Goal: Task Accomplishment & Management: Manage account settings

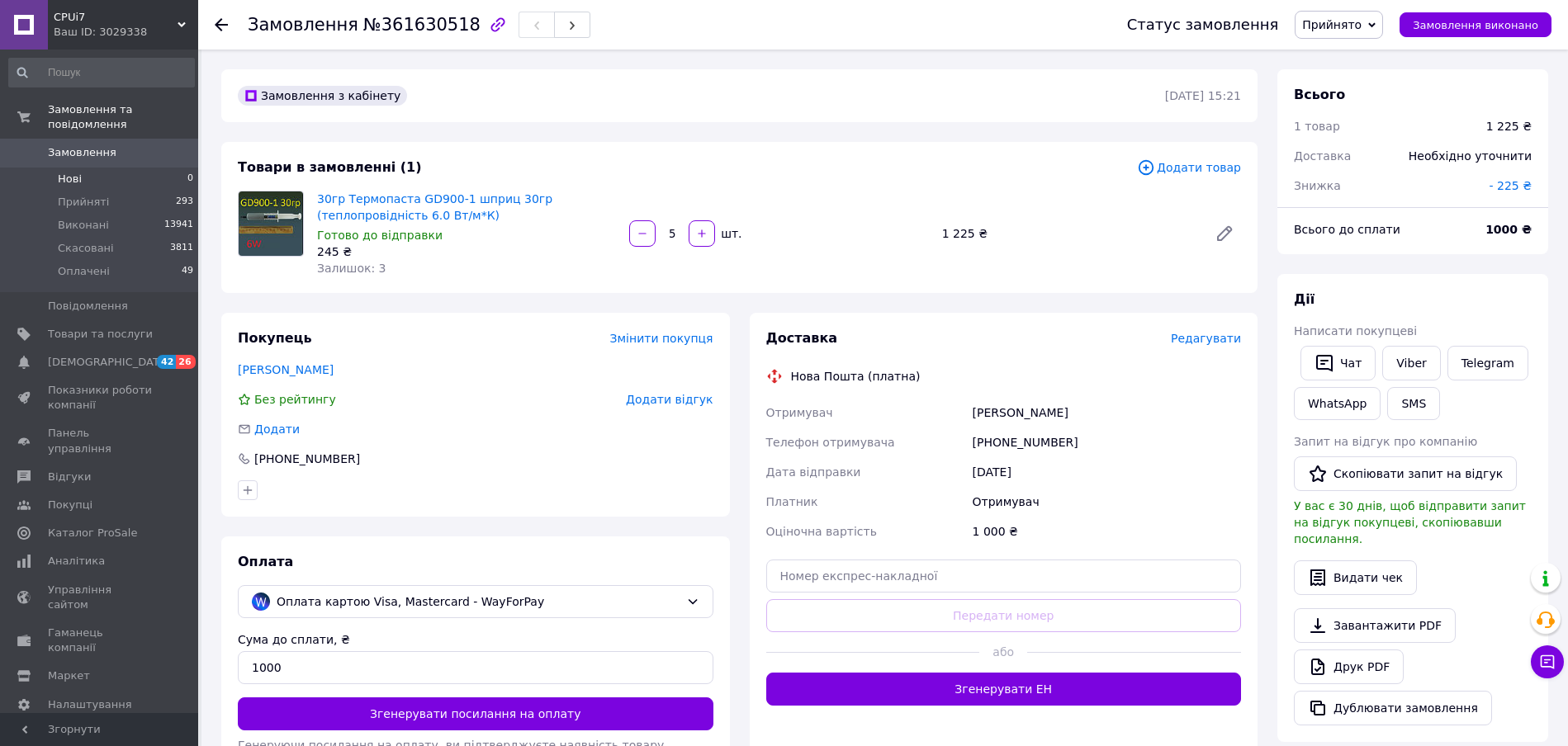
click at [81, 168] on li "Нові 0" at bounding box center [102, 179] width 204 height 23
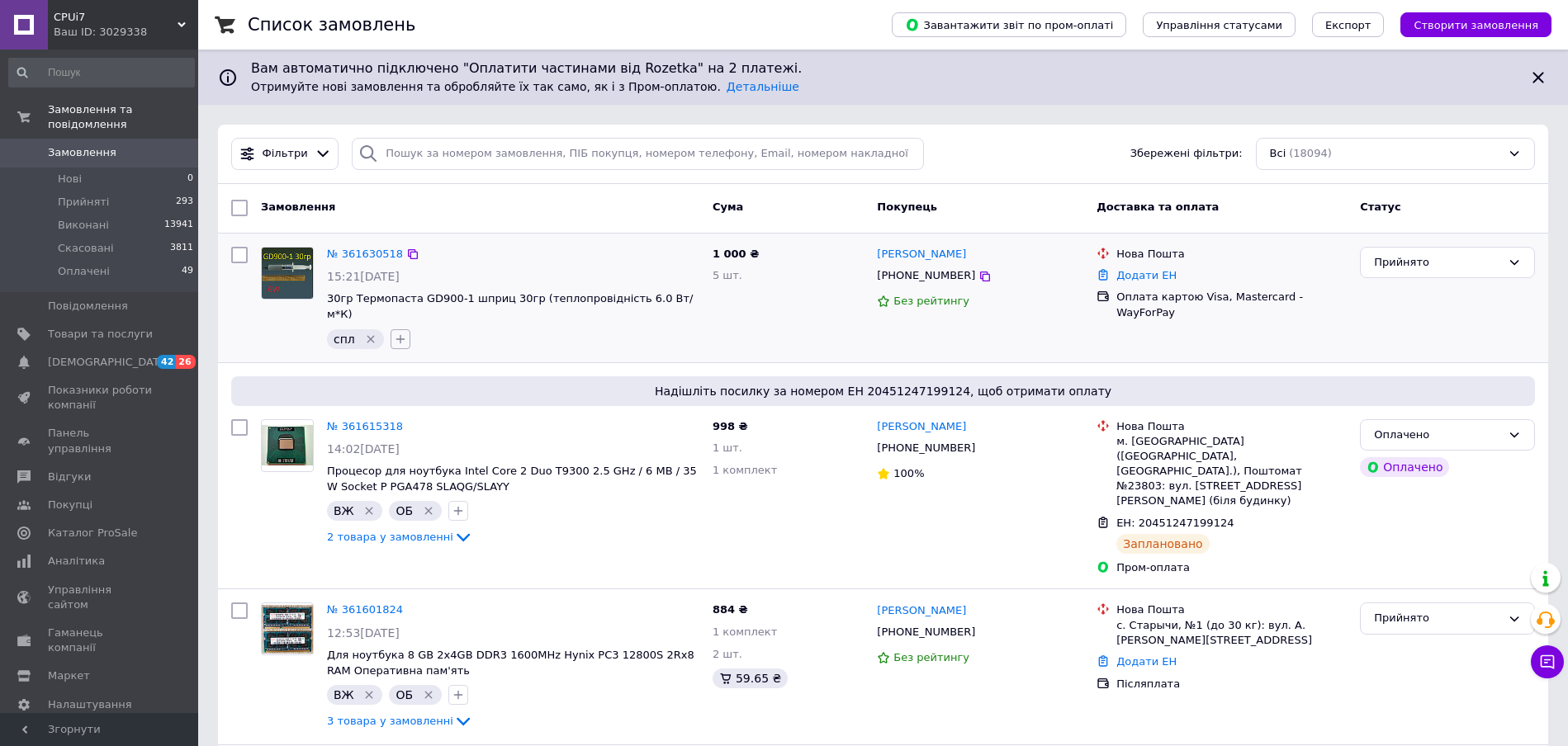
click at [398, 333] on icon "button" at bounding box center [400, 339] width 13 height 13
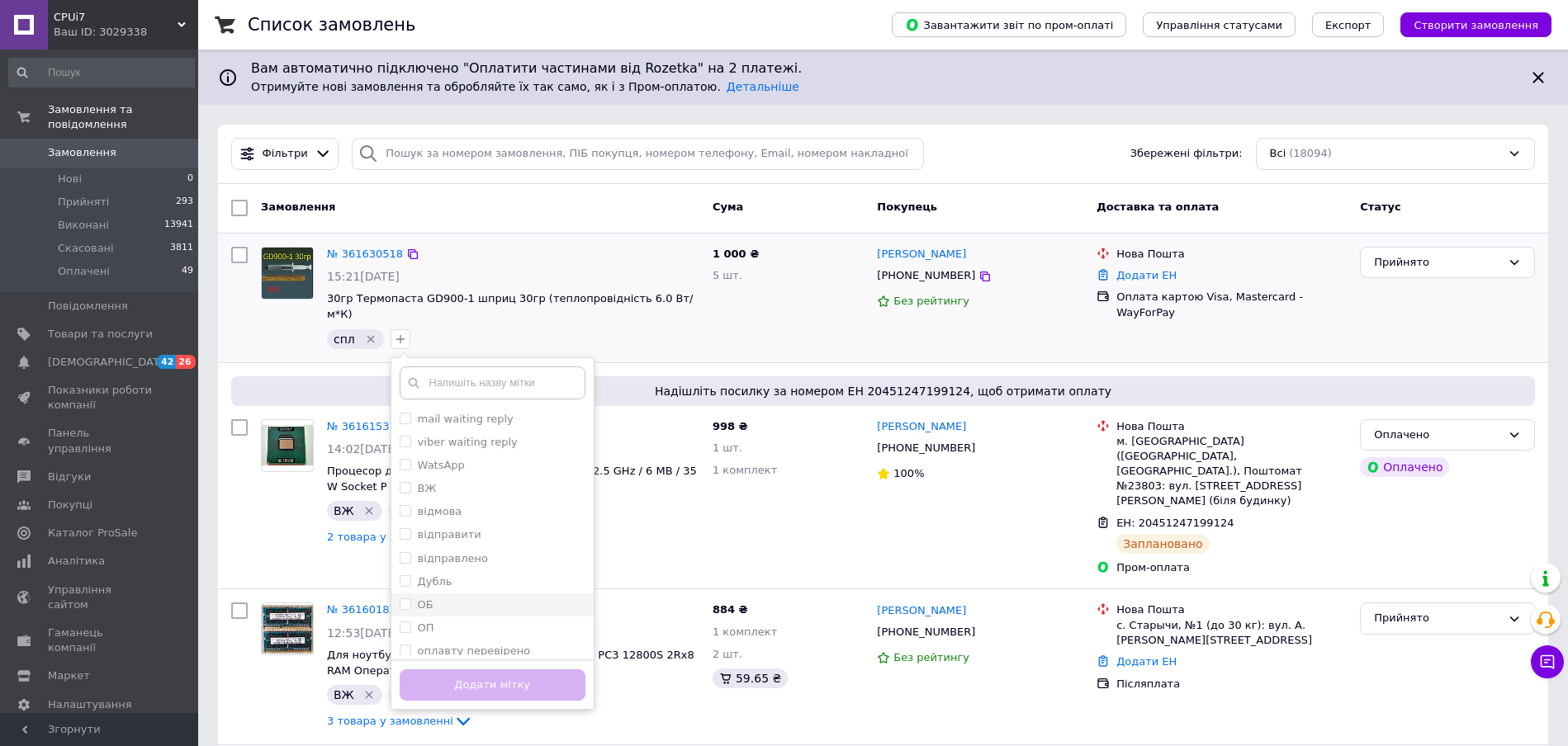
click at [400, 598] on input "ОБ" at bounding box center [405, 603] width 11 height 11
checkbox input "true"
click at [467, 669] on button "Додати мітку" at bounding box center [492, 685] width 186 height 33
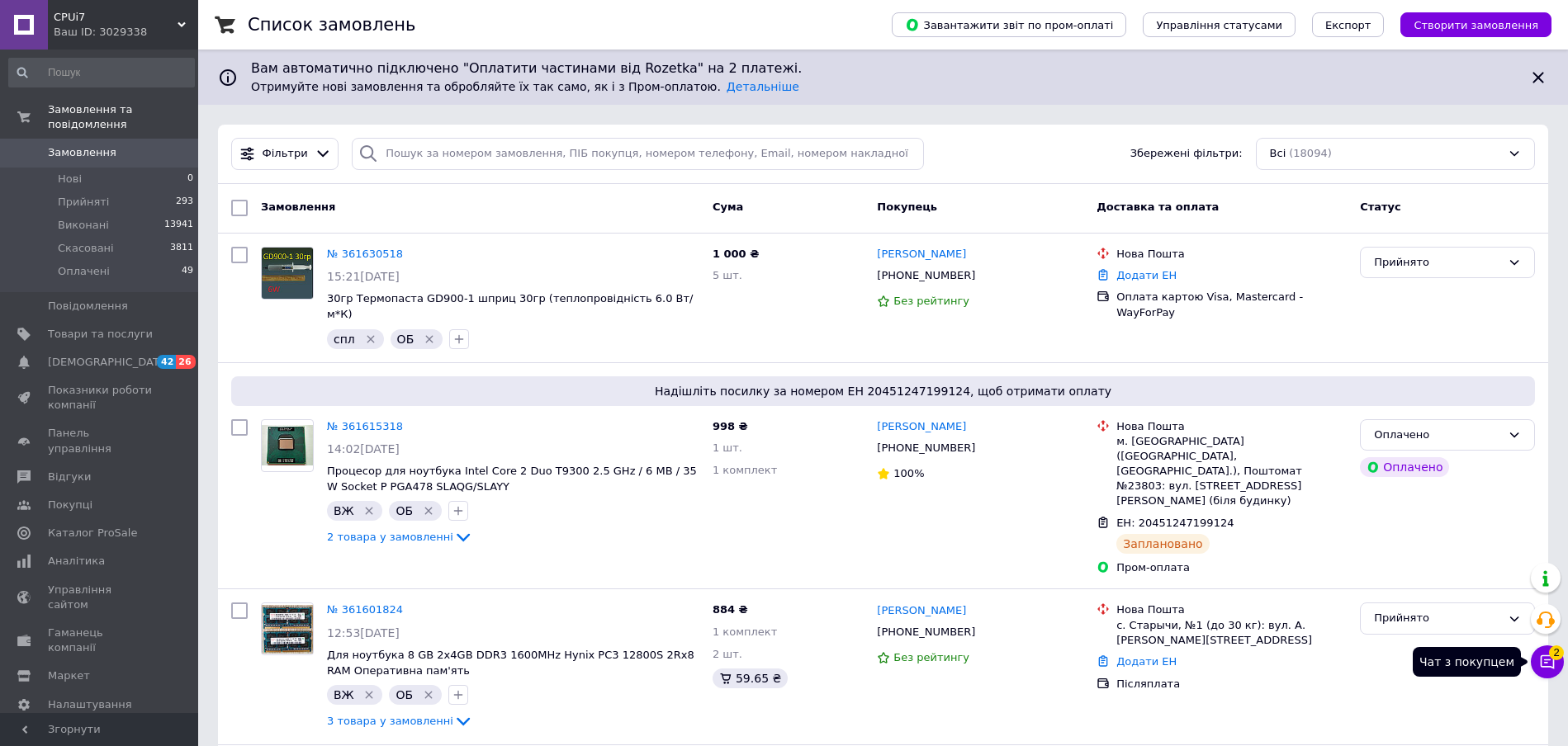
click at [1551, 656] on span "2" at bounding box center [1556, 653] width 15 height 15
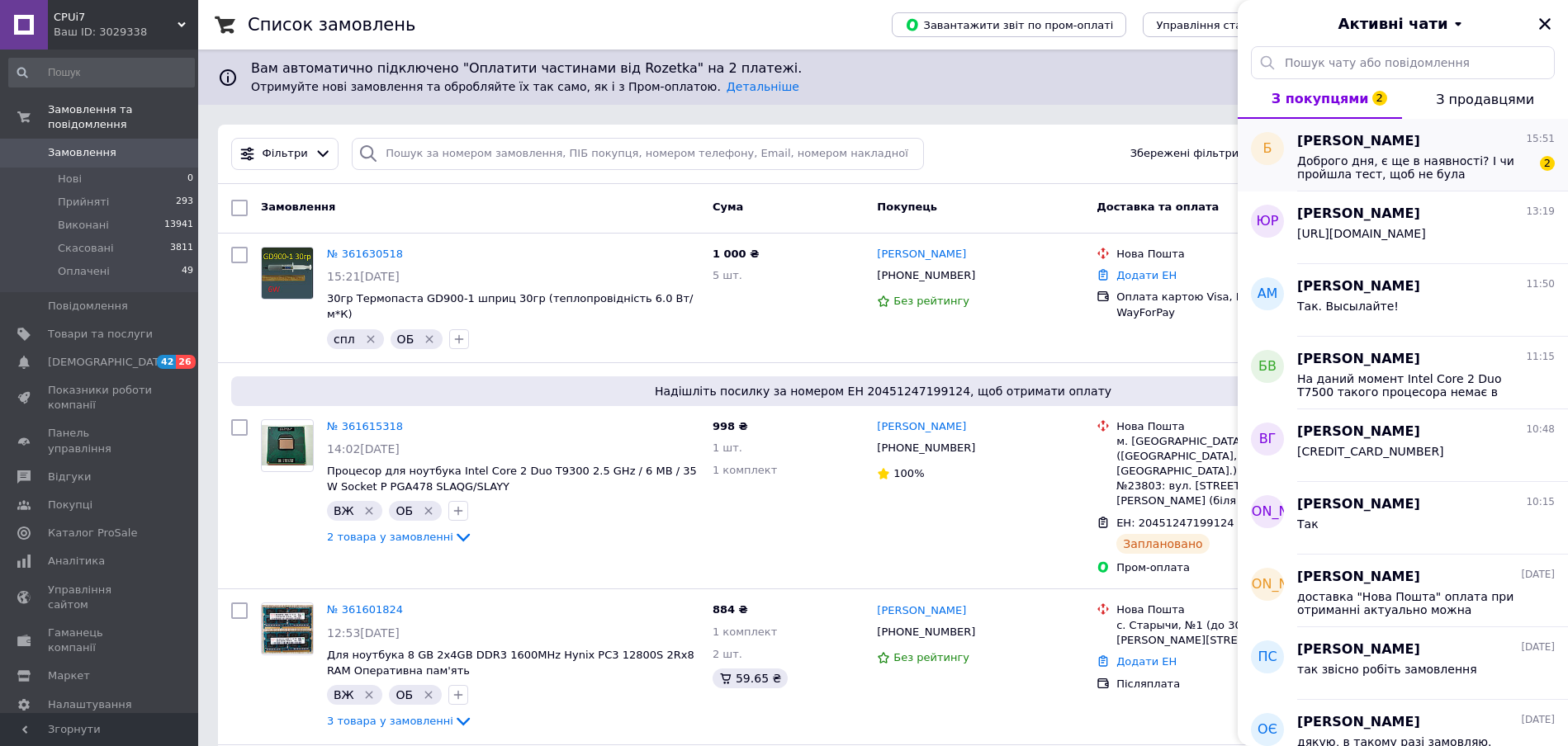
click at [1410, 158] on span "Доброго дня, є ще в наявності? І чи пройшла тест, щоб не була пошкоджена? Часто…" at bounding box center [1414, 168] width 234 height 27
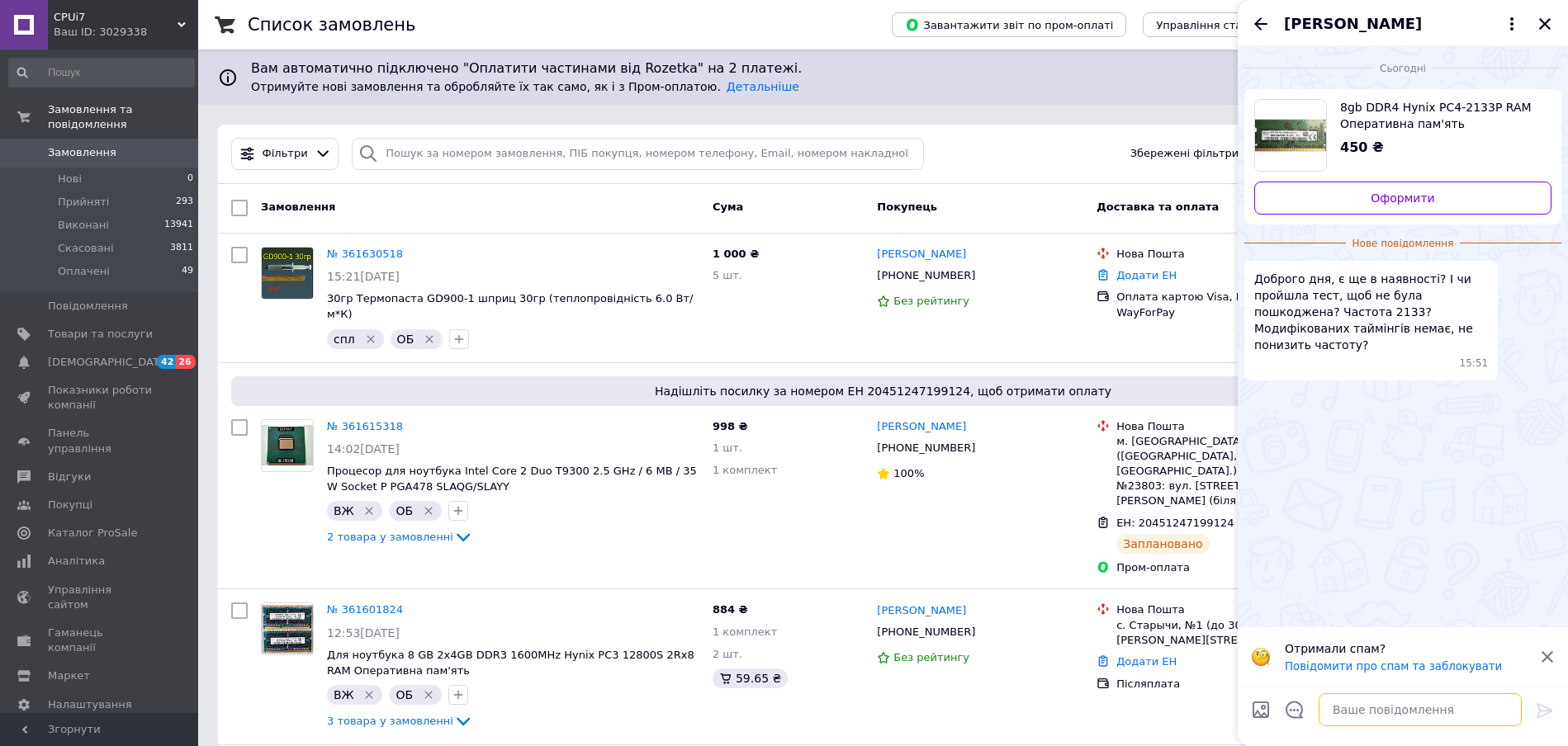
click at [1361, 709] on textarea at bounding box center [1420, 710] width 204 height 33
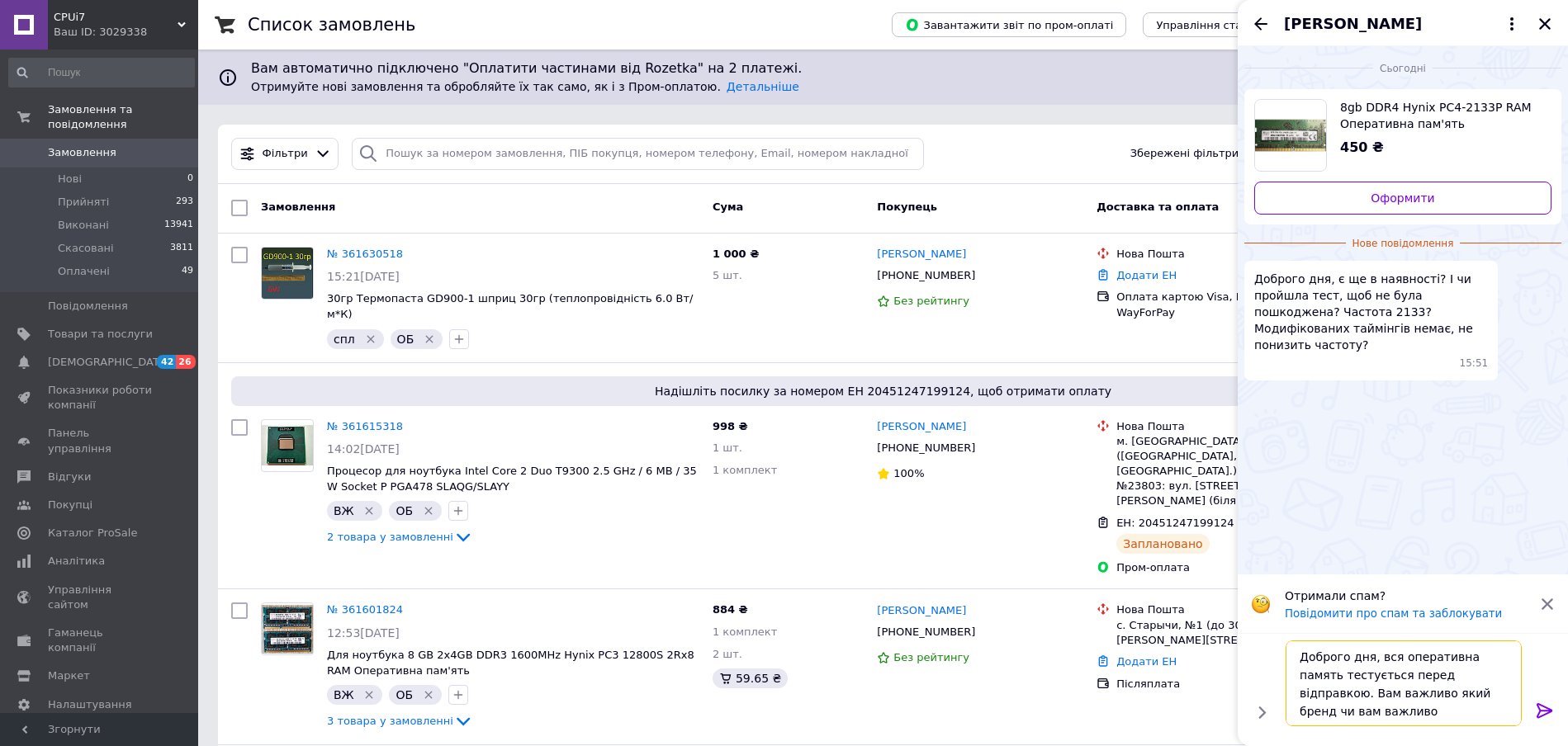
type textarea "Доброго дня, вся оперативна память тестується перед відправкою. Вам важливо яки…"
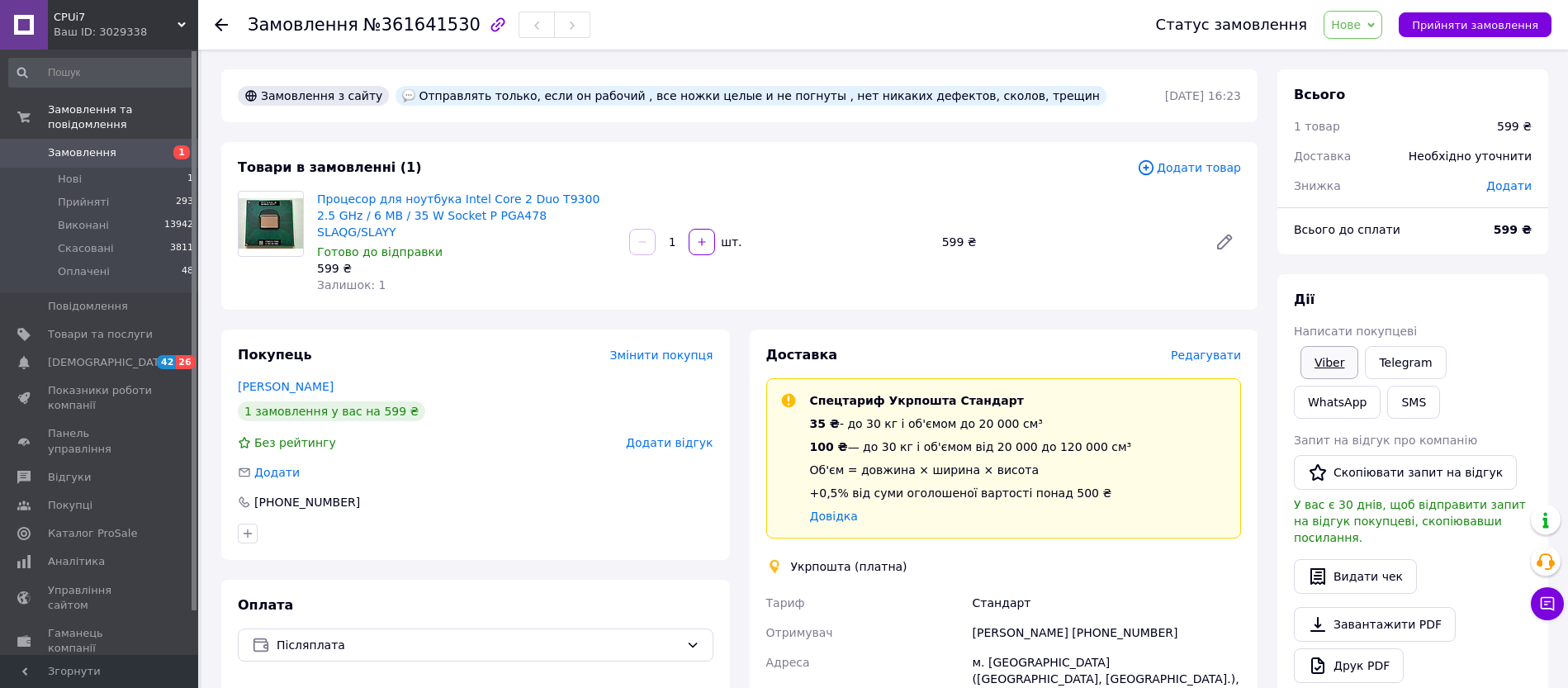
click at [1320, 363] on link "Viber" at bounding box center [1329, 363] width 58 height 33
click at [1396, 364] on link "Telegram" at bounding box center [1405, 363] width 81 height 33
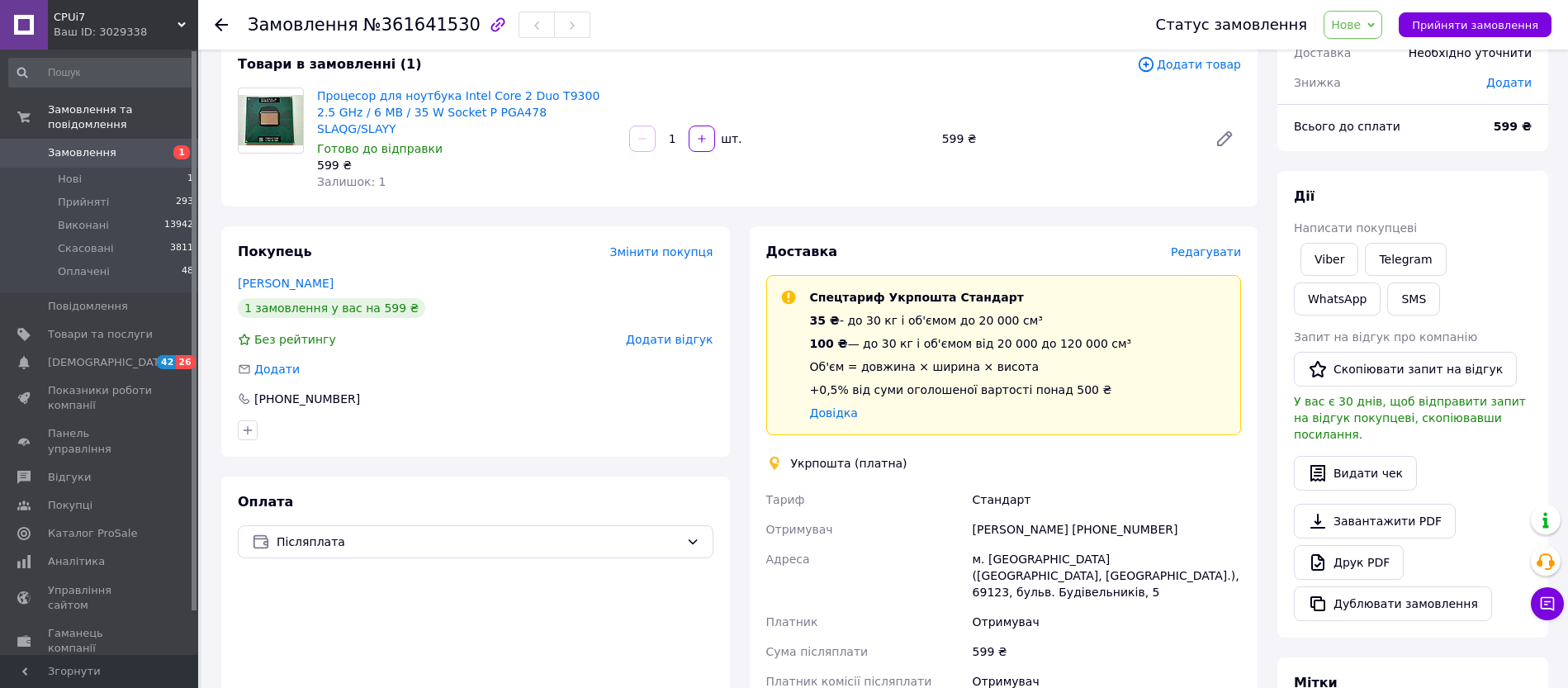
scroll to position [207, 0]
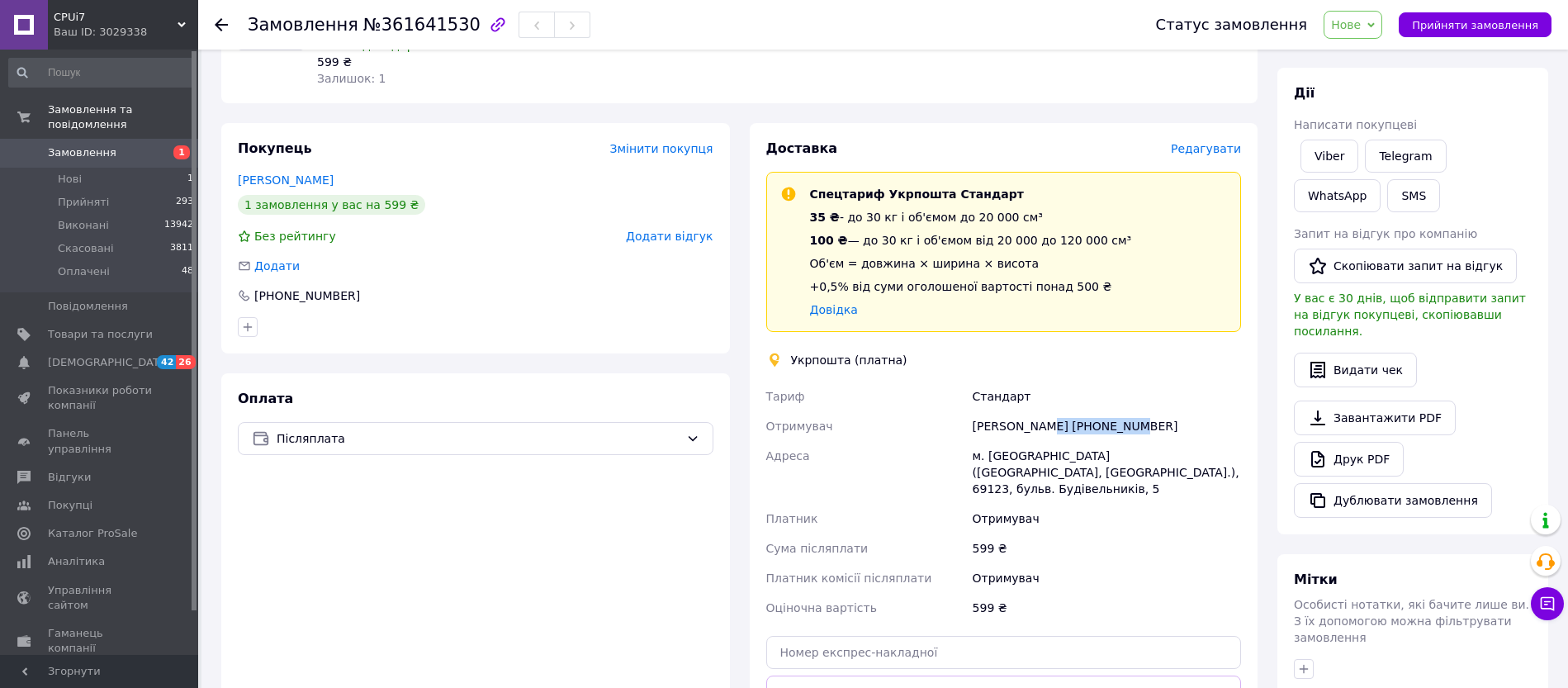
drag, startPoint x: 1123, startPoint y: 410, endPoint x: 1044, endPoint y: 410, distance: 79.0
click at [1044, 411] on div "РН Шаклеин +380962388284" at bounding box center [1107, 426] width 275 height 30
copy div "[PHONE_NUMBER]"
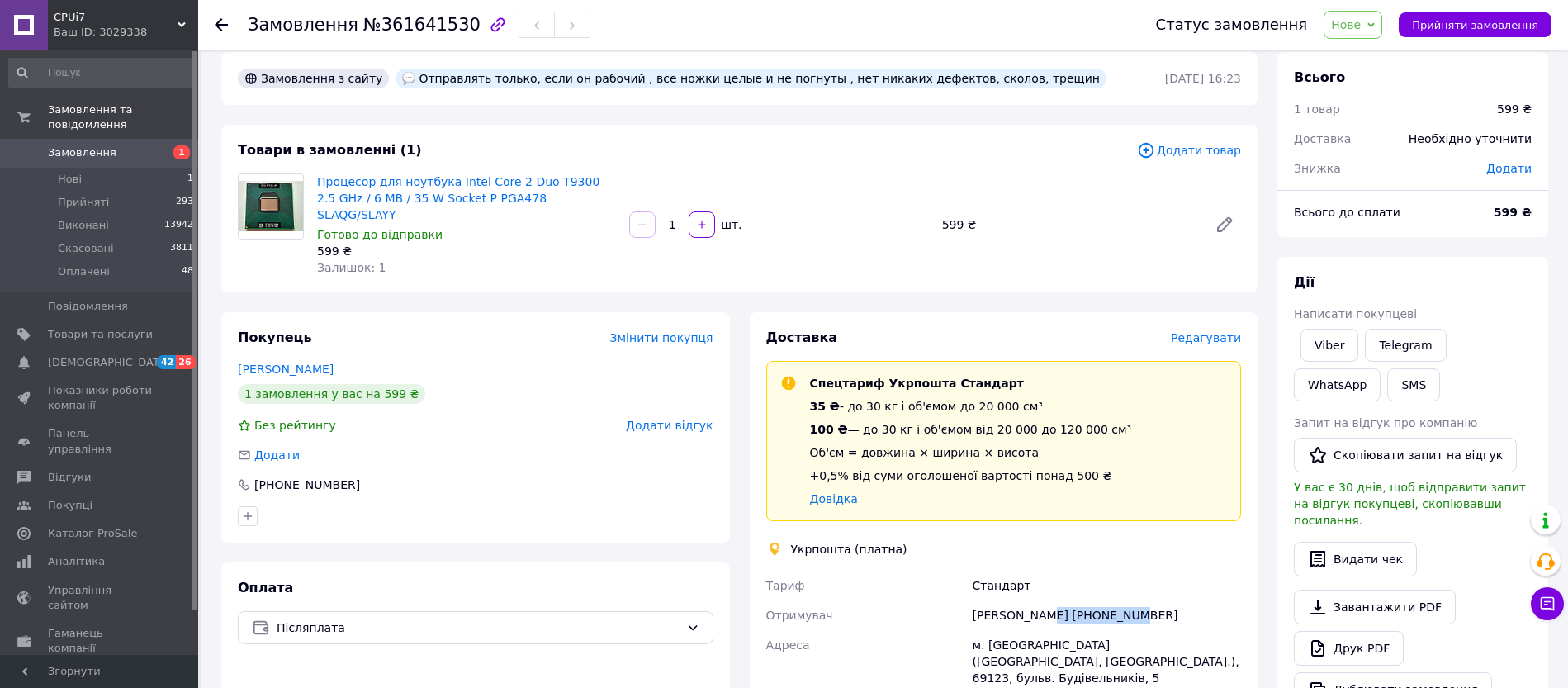
scroll to position [0, 0]
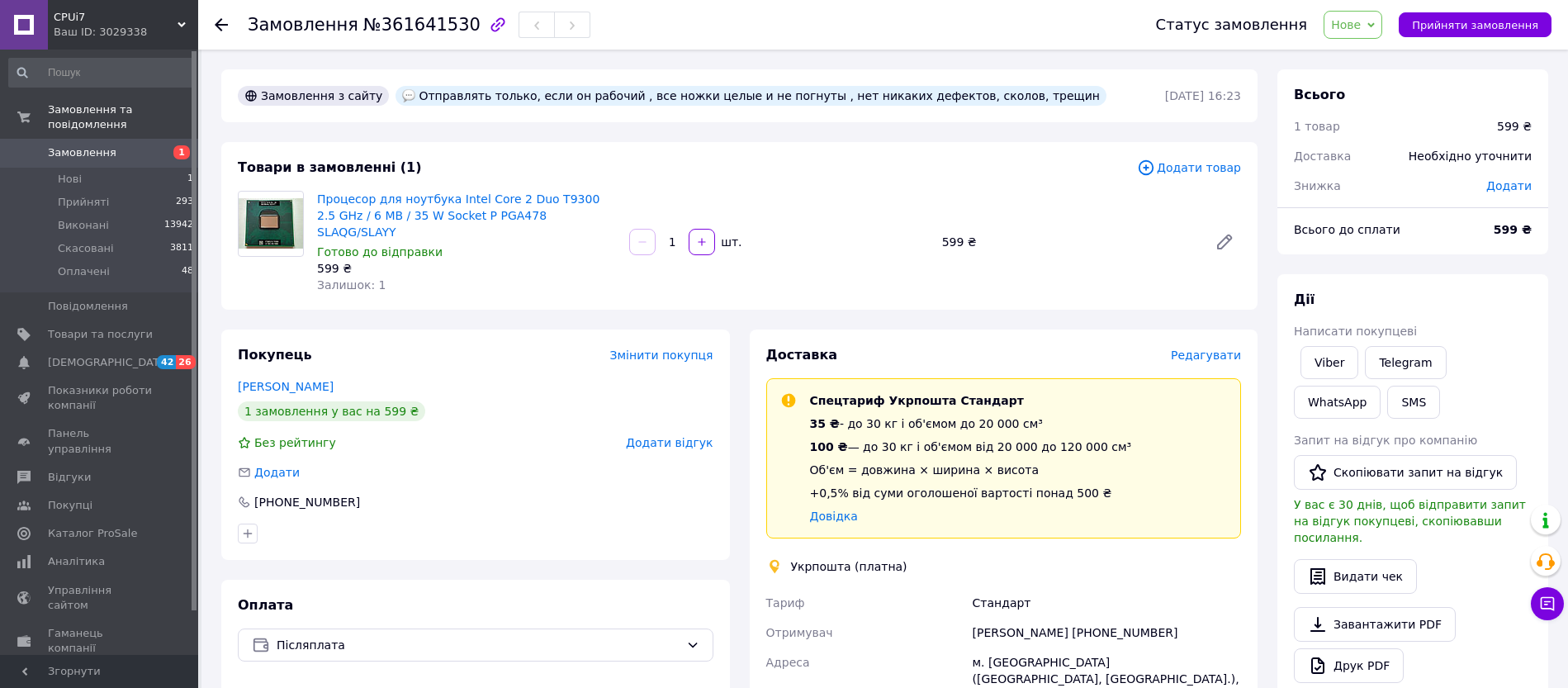
click at [1375, 28] on icon at bounding box center [1371, 25] width 8 height 8
click at [1380, 113] on li "Скасовано" at bounding box center [1362, 108] width 76 height 25
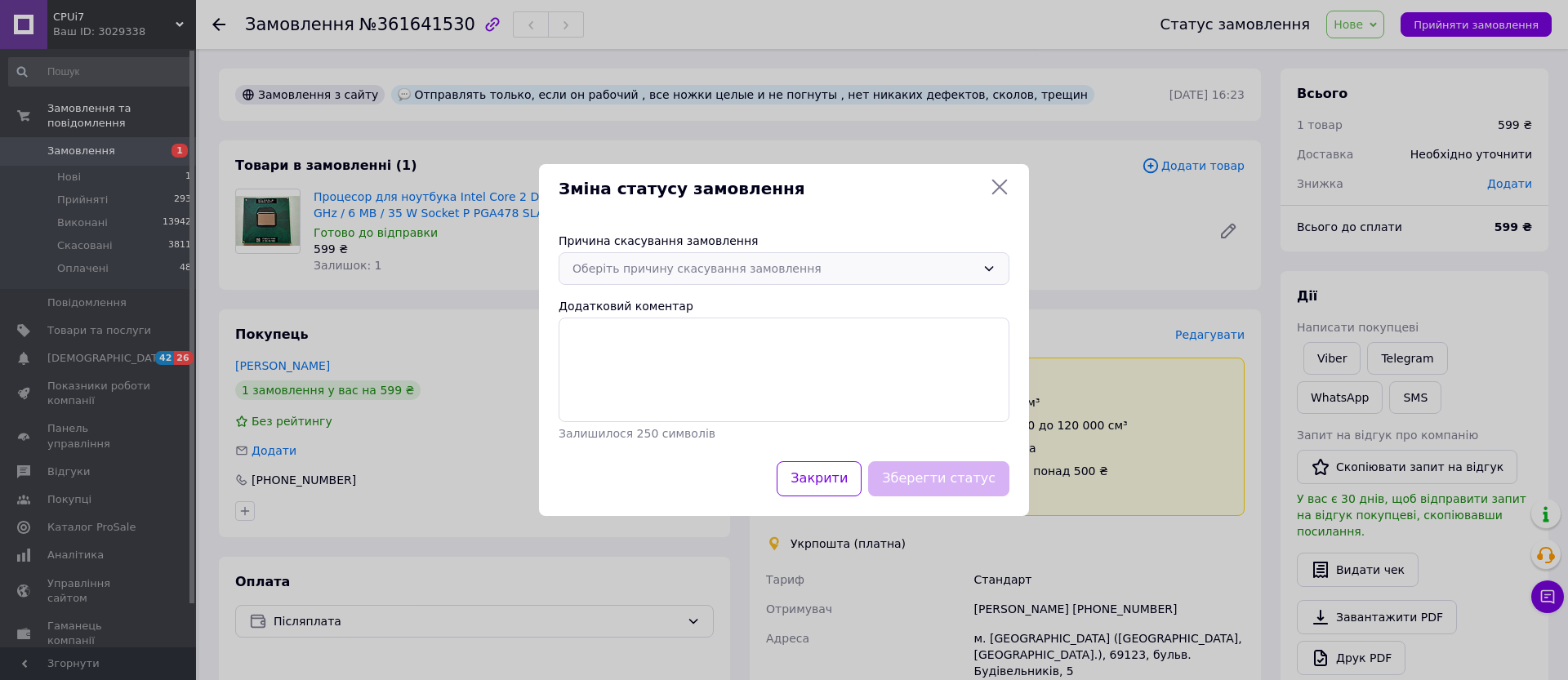
click at [981, 263] on div "Оберіть причину скасування замовлення" at bounding box center [784, 269] width 451 height 33
click at [740, 337] on li "Немає різновиду товару" at bounding box center [784, 335] width 450 height 31
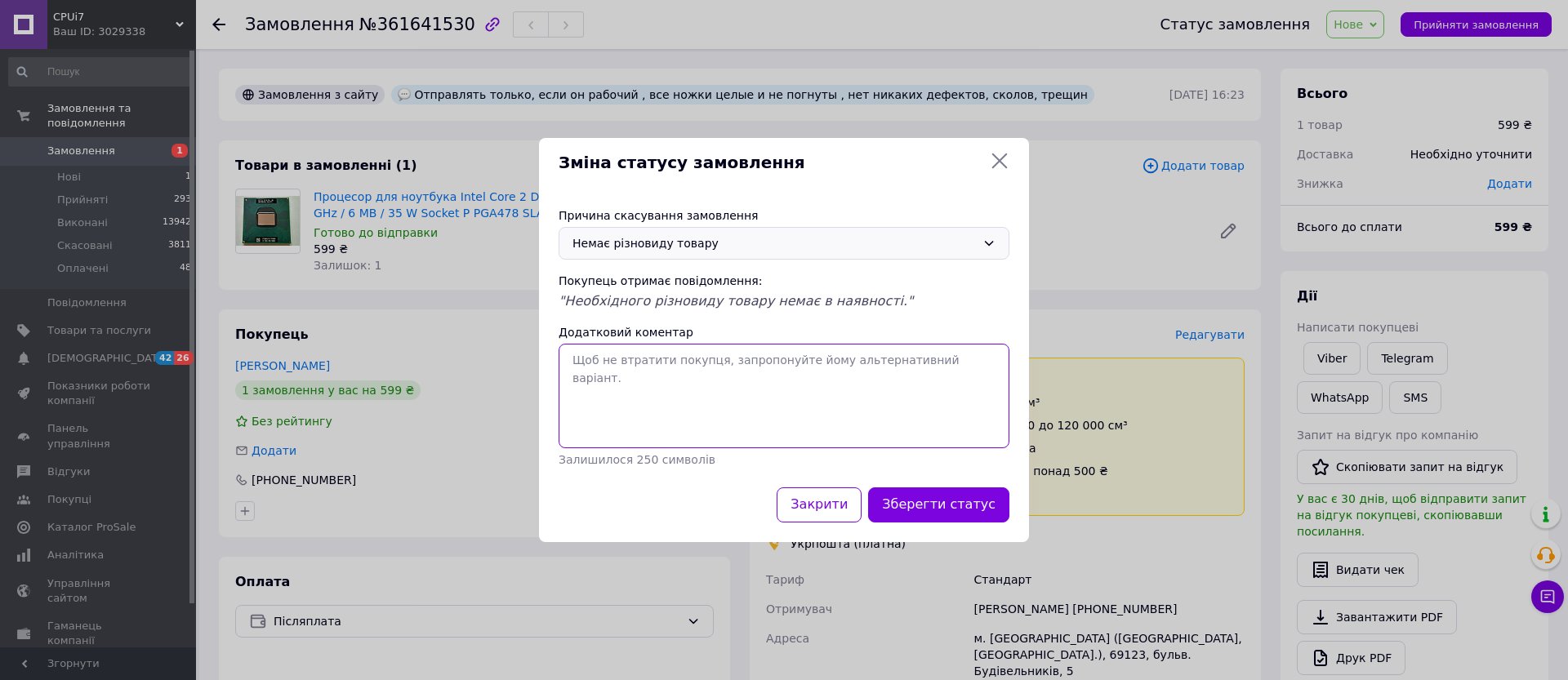
click at [660, 377] on textarea "Додатковий коментар" at bounding box center [784, 396] width 451 height 105
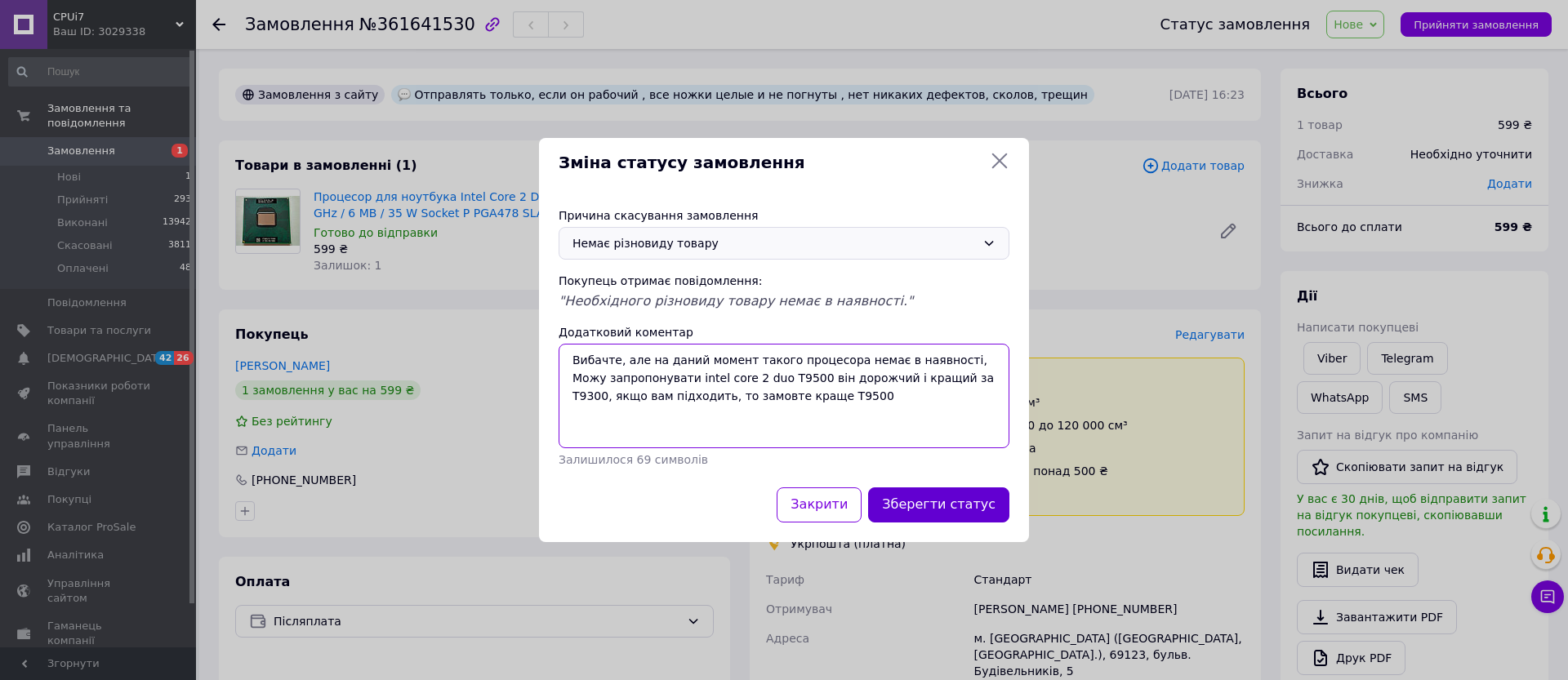
type textarea "Вибачте, але на даний момент такого процесора немає в наявності, Можу запропону…"
click at [922, 503] on button "Зберегти статус" at bounding box center [938, 504] width 141 height 35
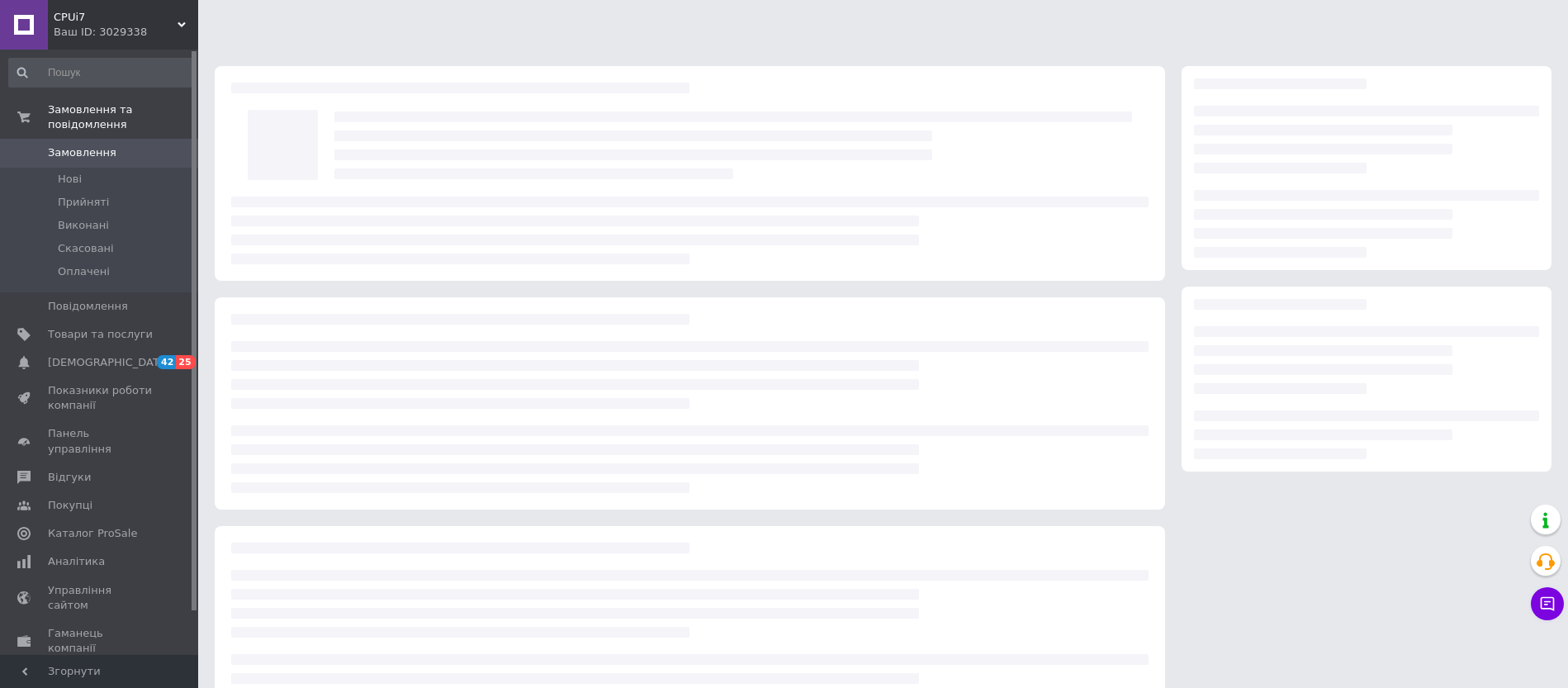
scroll to position [8, 0]
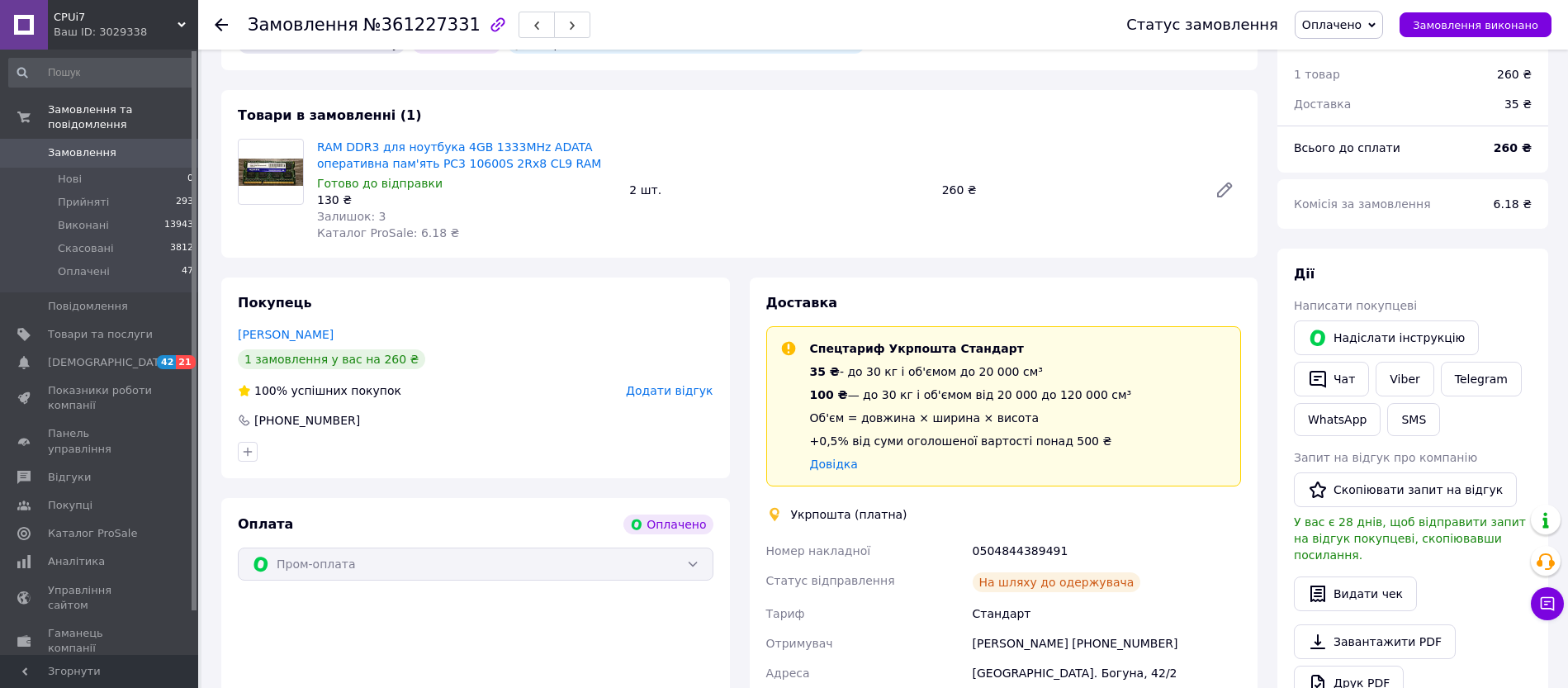
scroll to position [207, 0]
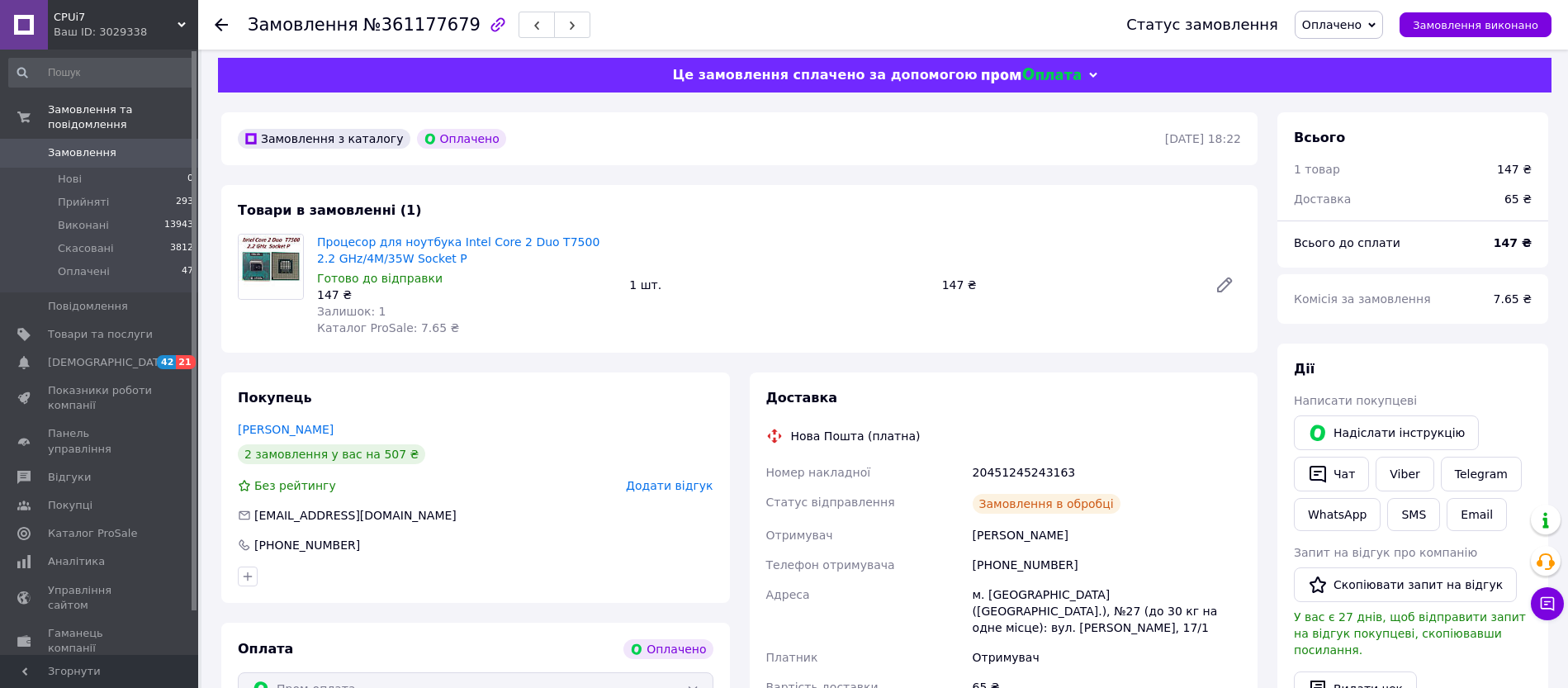
scroll to position [13, 0]
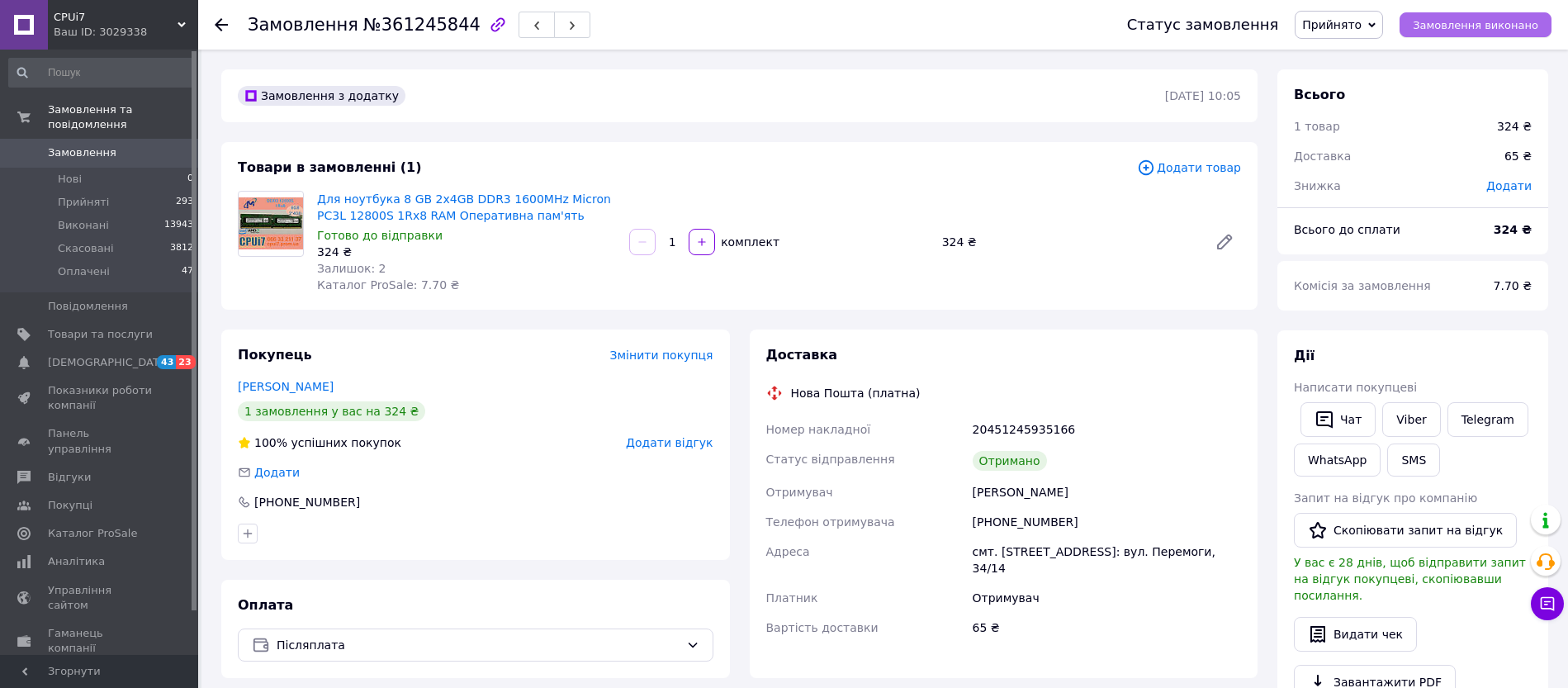
click at [1431, 26] on span "Замовлення виконано" at bounding box center [1475, 25] width 125 height 13
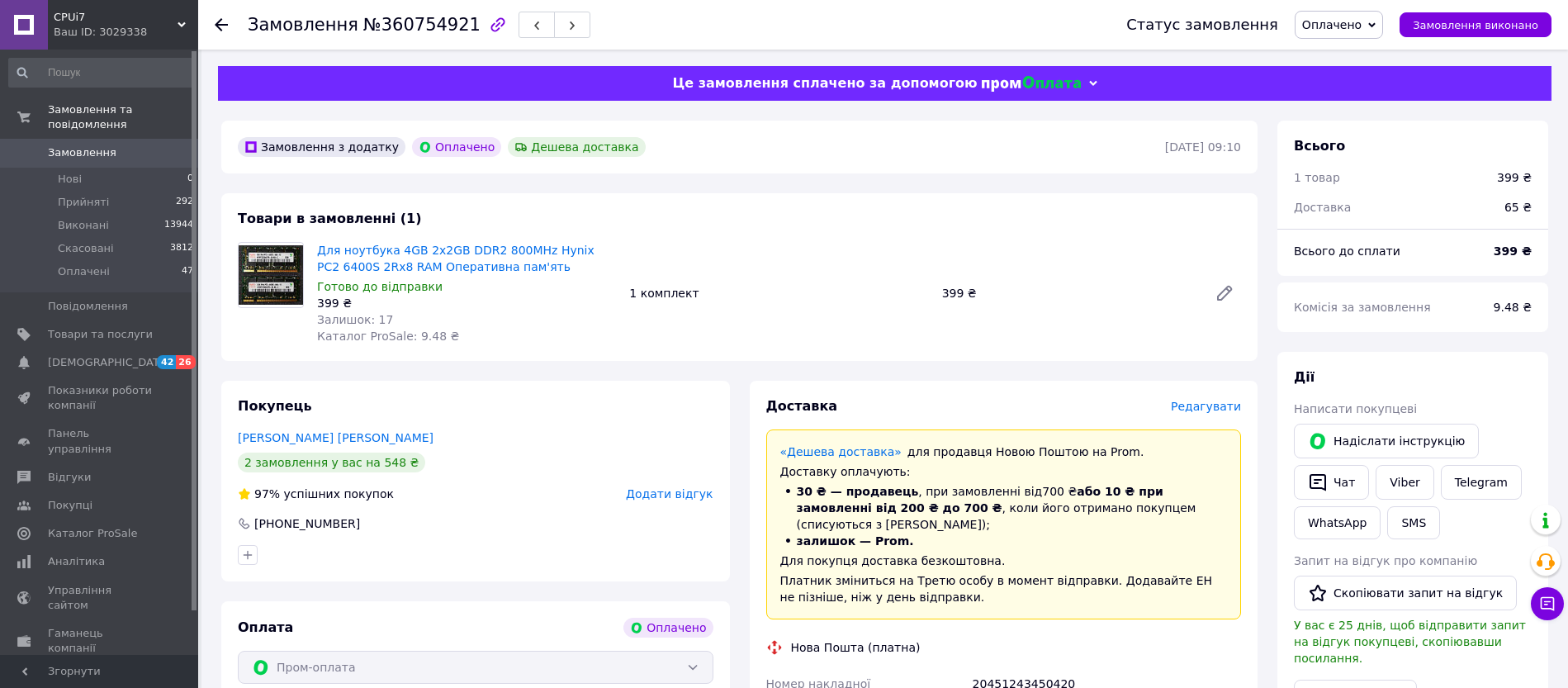
click at [1336, 31] on span "Оплачено" at bounding box center [1331, 25] width 59 height 13
click at [1332, 102] on li "Скасовано" at bounding box center [1339, 108] width 87 height 25
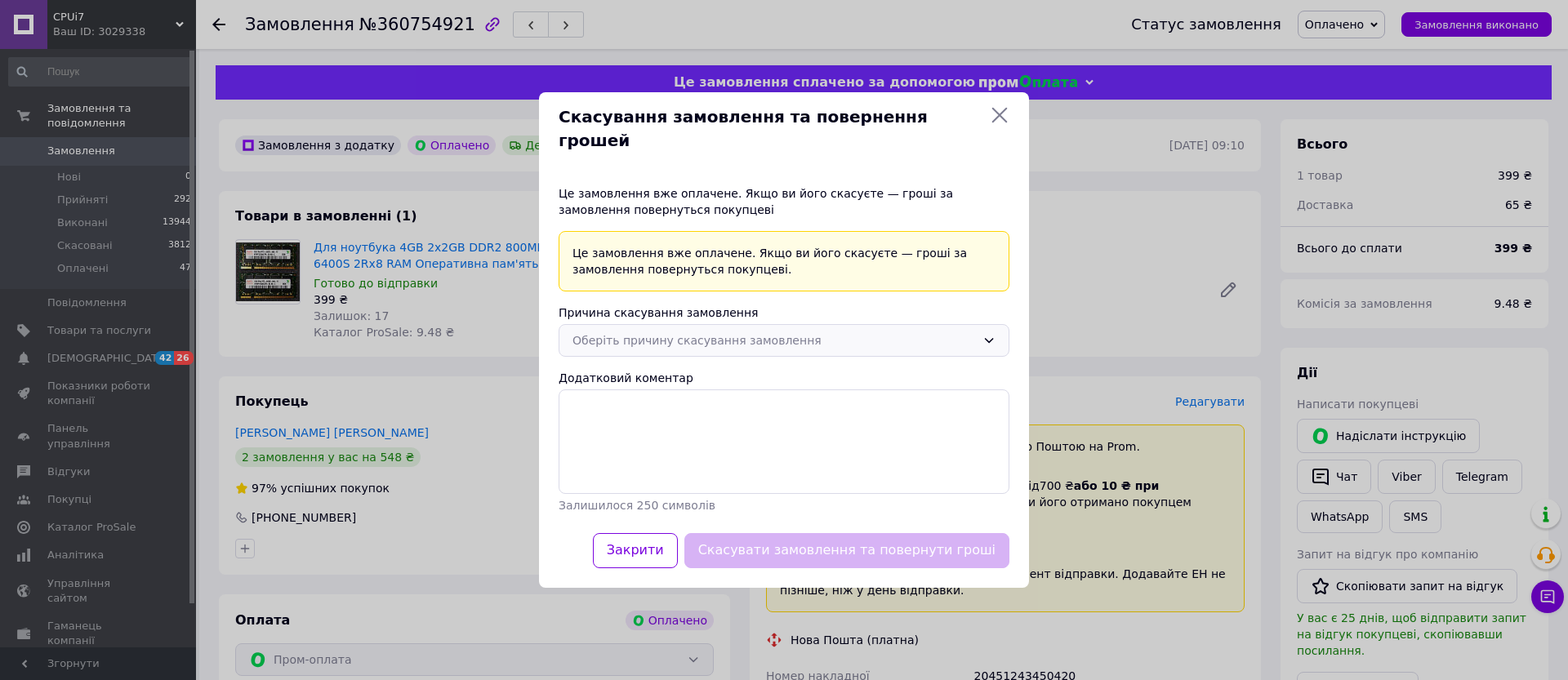
click at [850, 331] on div "Оберіть причину скасування замовлення" at bounding box center [774, 340] width 403 height 18
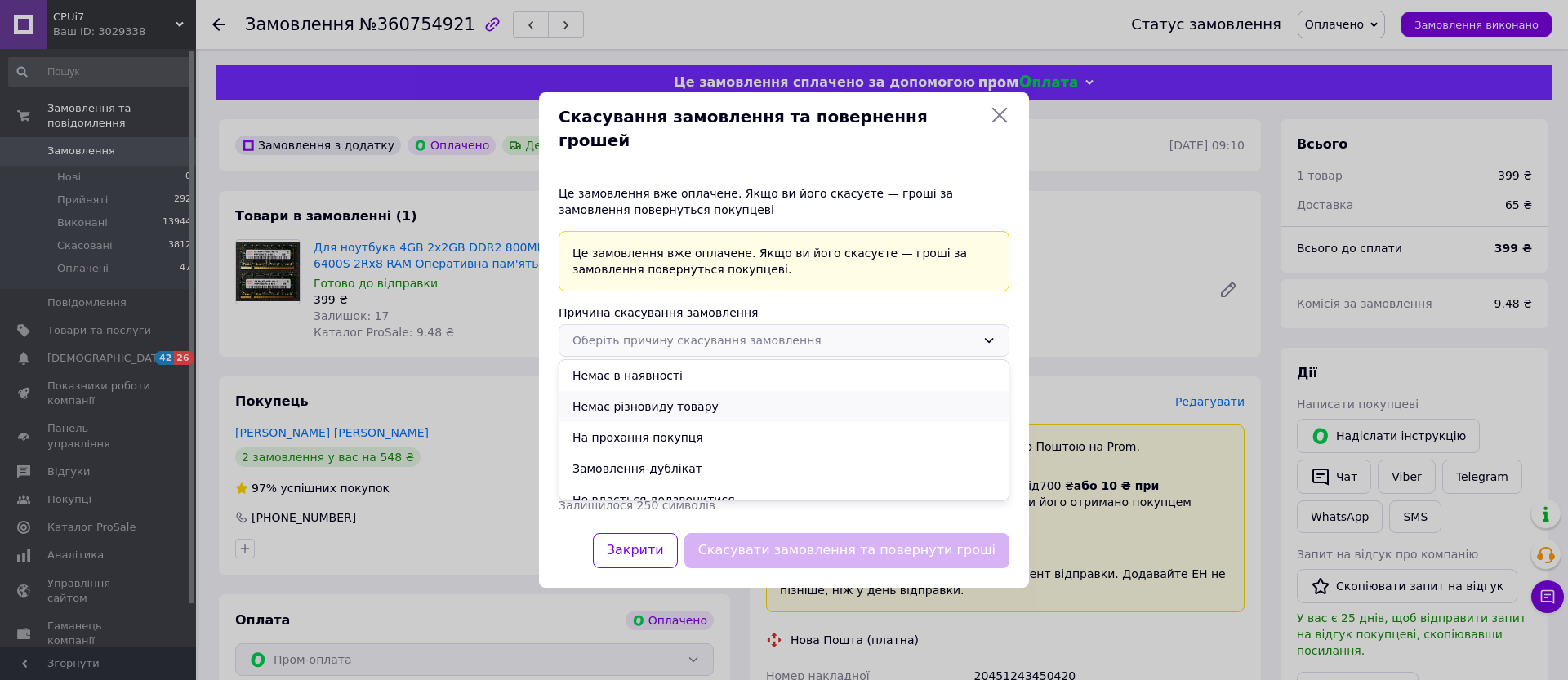
click at [694, 397] on li "Немає різновиду товару" at bounding box center [784, 406] width 450 height 31
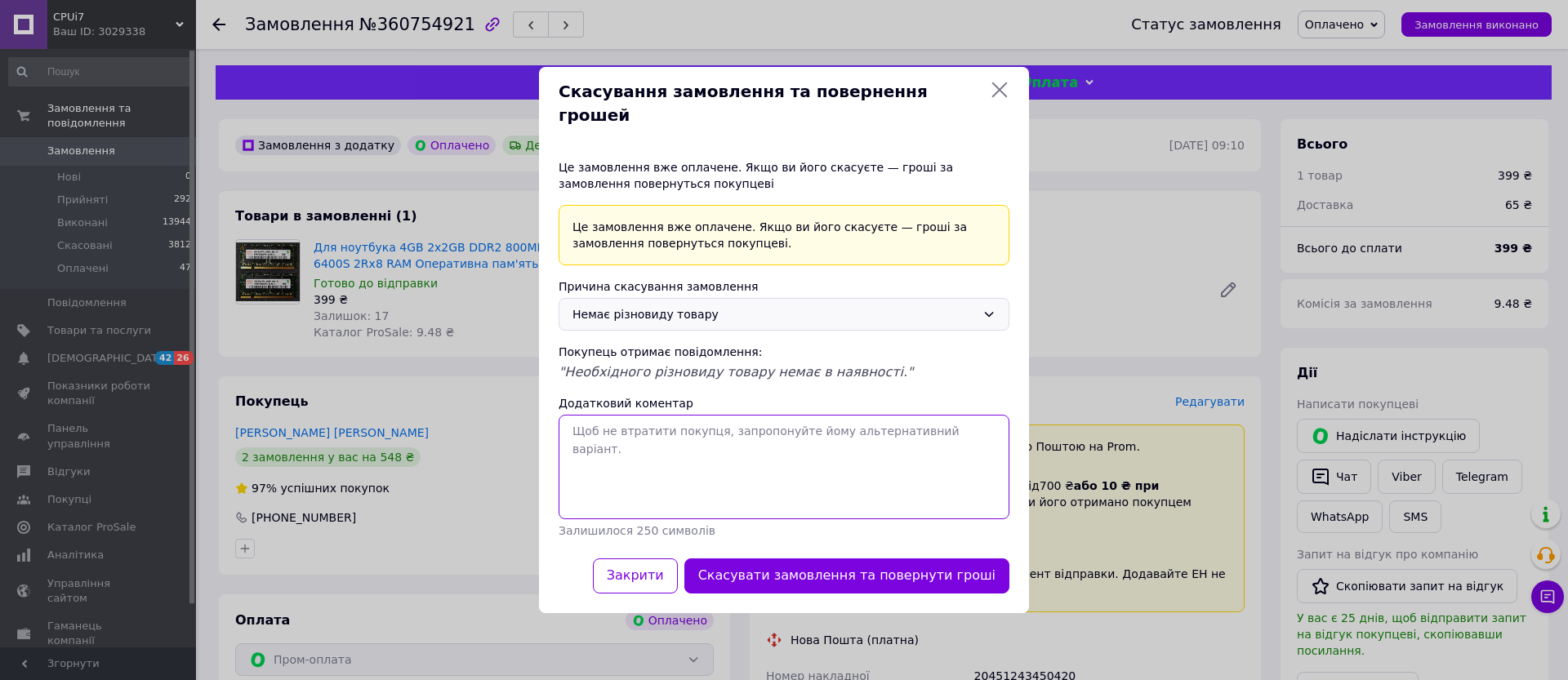
click at [674, 422] on textarea "Додатковий коментар" at bounding box center [784, 467] width 451 height 105
click at [677, 418] on textarea "залишилися лише dD" at bounding box center [784, 467] width 451 height 105
click at [685, 418] on textarea "залишилися лише DD" at bounding box center [784, 467] width 451 height 105
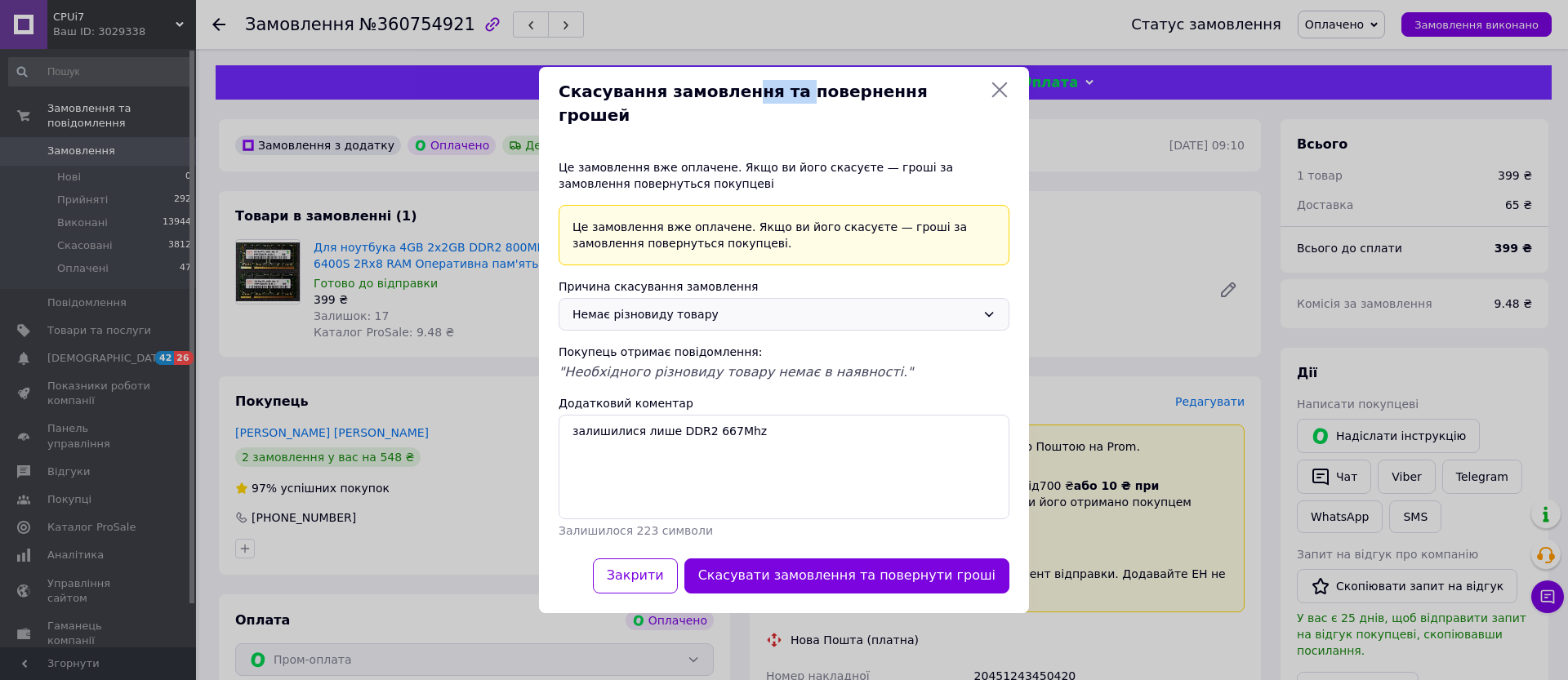
drag, startPoint x: 729, startPoint y: 86, endPoint x: 745, endPoint y: 90, distance: 16.5
click at [745, 90] on div "Скасування замовлення та повернення грошей" at bounding box center [784, 103] width 490 height 73
drag, startPoint x: 768, startPoint y: 85, endPoint x: 812, endPoint y: 78, distance: 44.6
click at [812, 78] on div "Скасування замовлення та повернення грошей" at bounding box center [784, 103] width 490 height 73
click at [757, 417] on textarea "залишилися лише DDR2 667Mhz" at bounding box center [784, 467] width 451 height 105
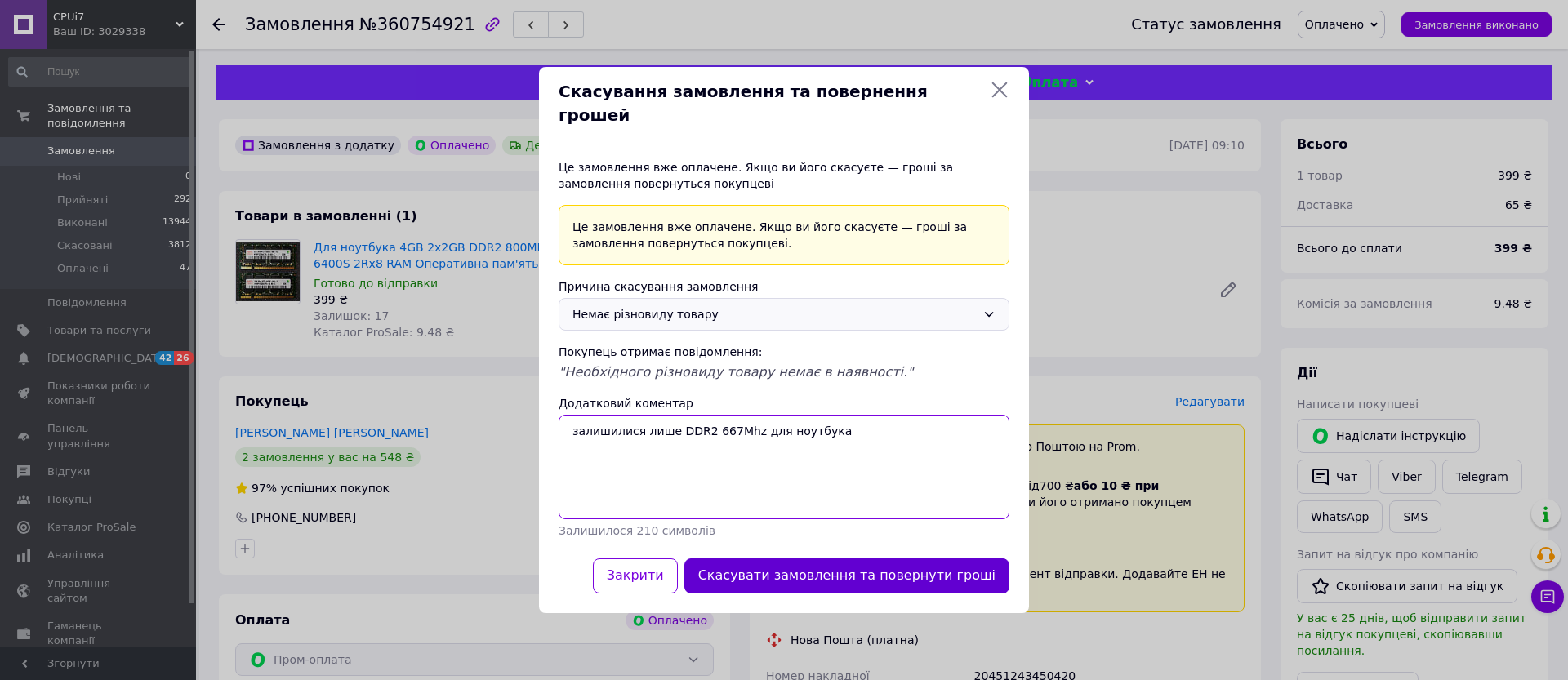
type textarea "залишилися лише DDR2 667Mhz для ноутбука"
click at [784, 558] on button "Скасувати замовлення та повернути гроші" at bounding box center [847, 575] width 325 height 35
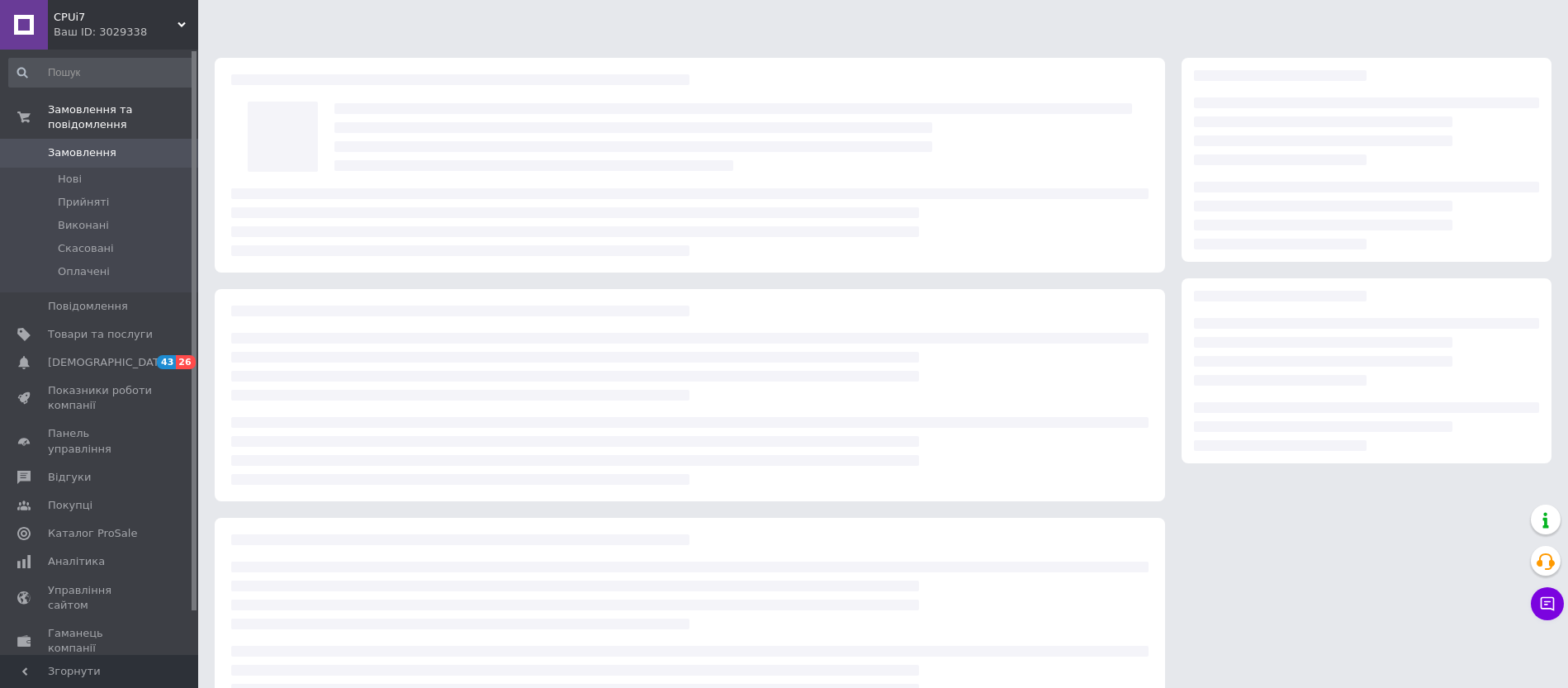
scroll to position [8, 0]
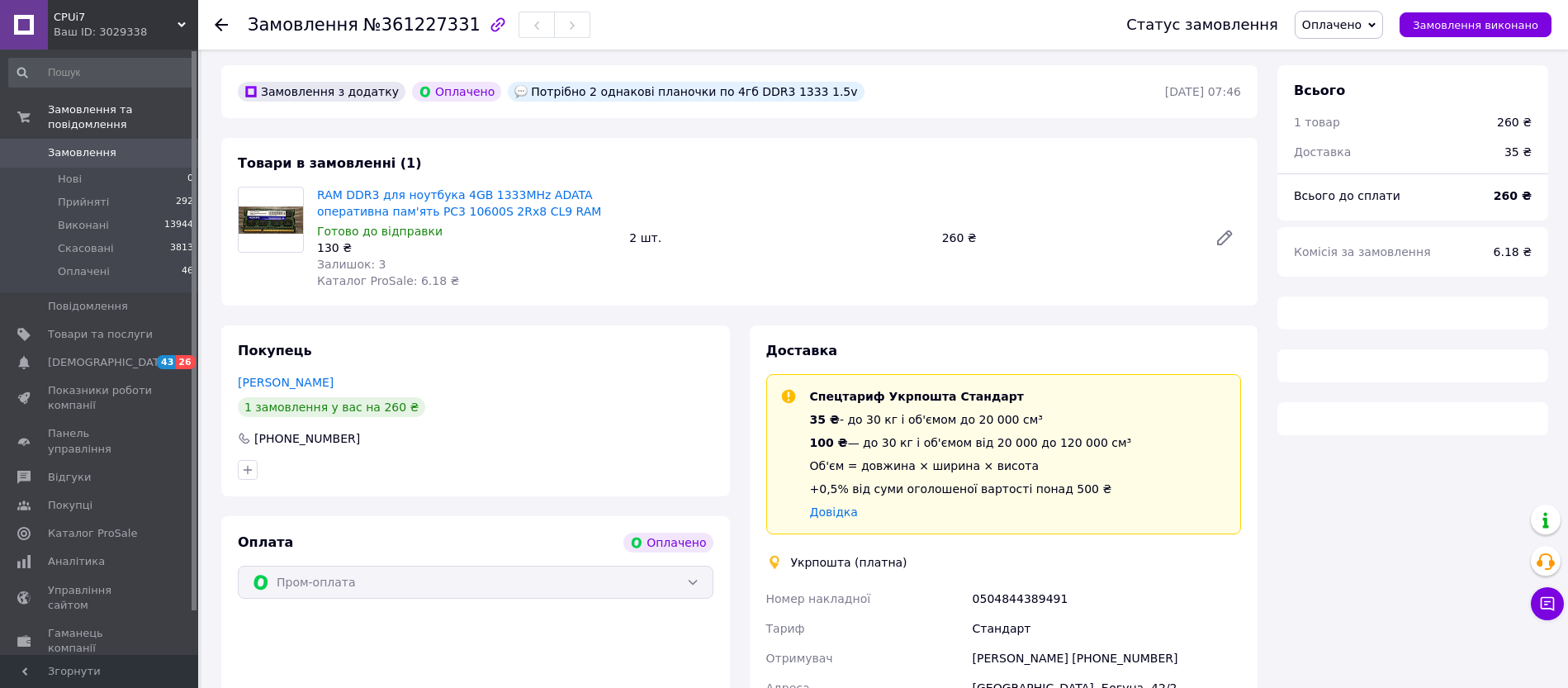
scroll to position [67, 0]
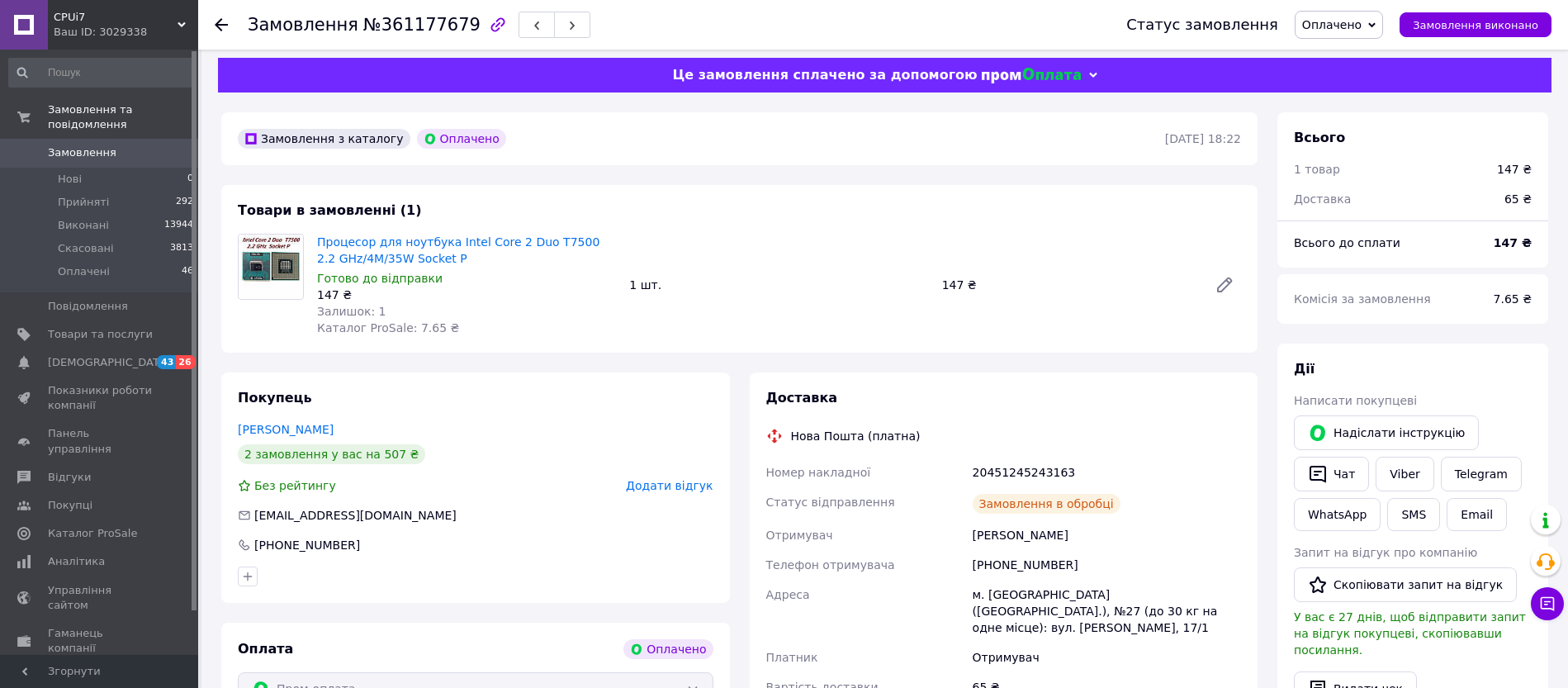
scroll to position [13, 0]
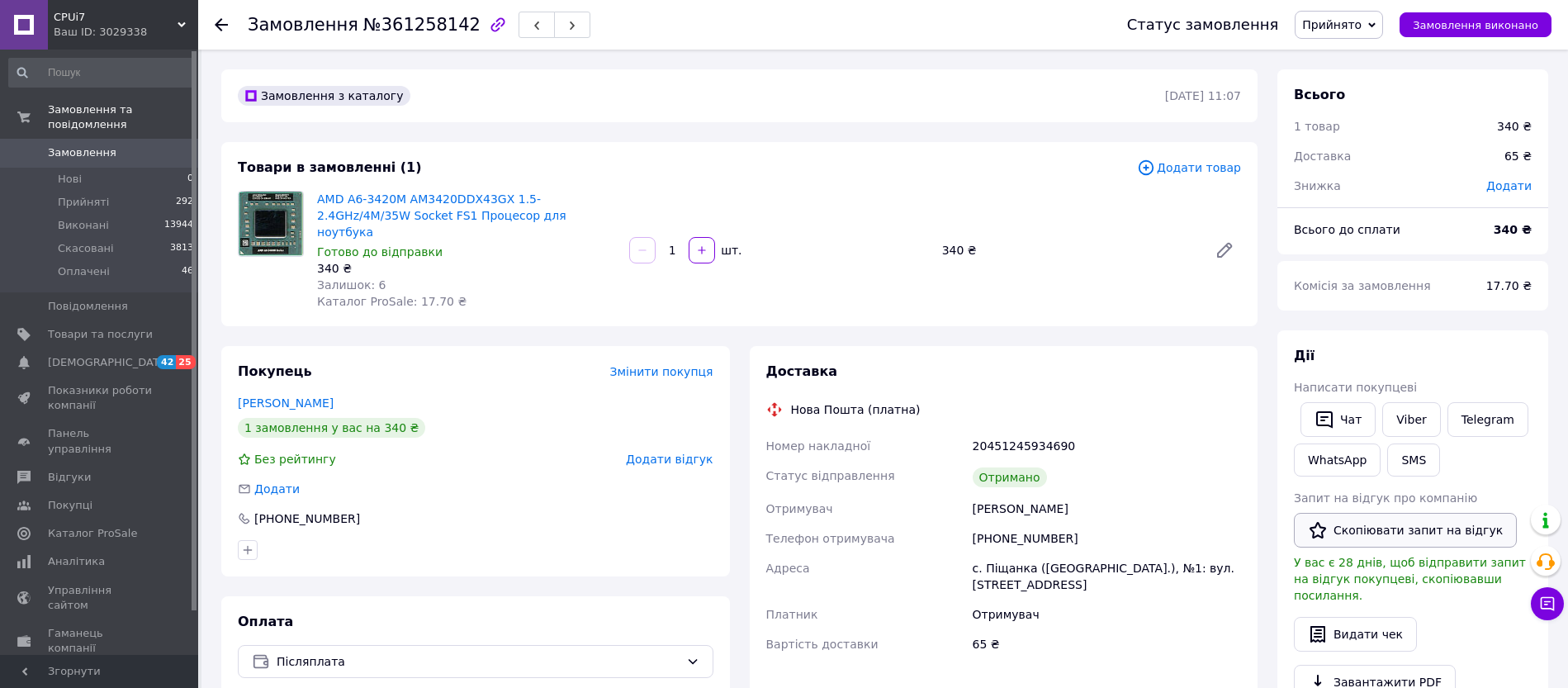
click at [1369, 524] on button "Скопіювати запит на відгук" at bounding box center [1405, 530] width 223 height 35
drag, startPoint x: 1297, startPoint y: 495, endPoint x: 1372, endPoint y: 495, distance: 75.0
click at [1372, 495] on div "Дії Написати покупцеві   Чат Viber Telegram WhatsApp SMS Запит на відгук про ко…" at bounding box center [1413, 564] width 271 height 468
copy span "Запит на відгук"
click at [671, 453] on span "Додати відгук" at bounding box center [669, 460] width 87 height 13
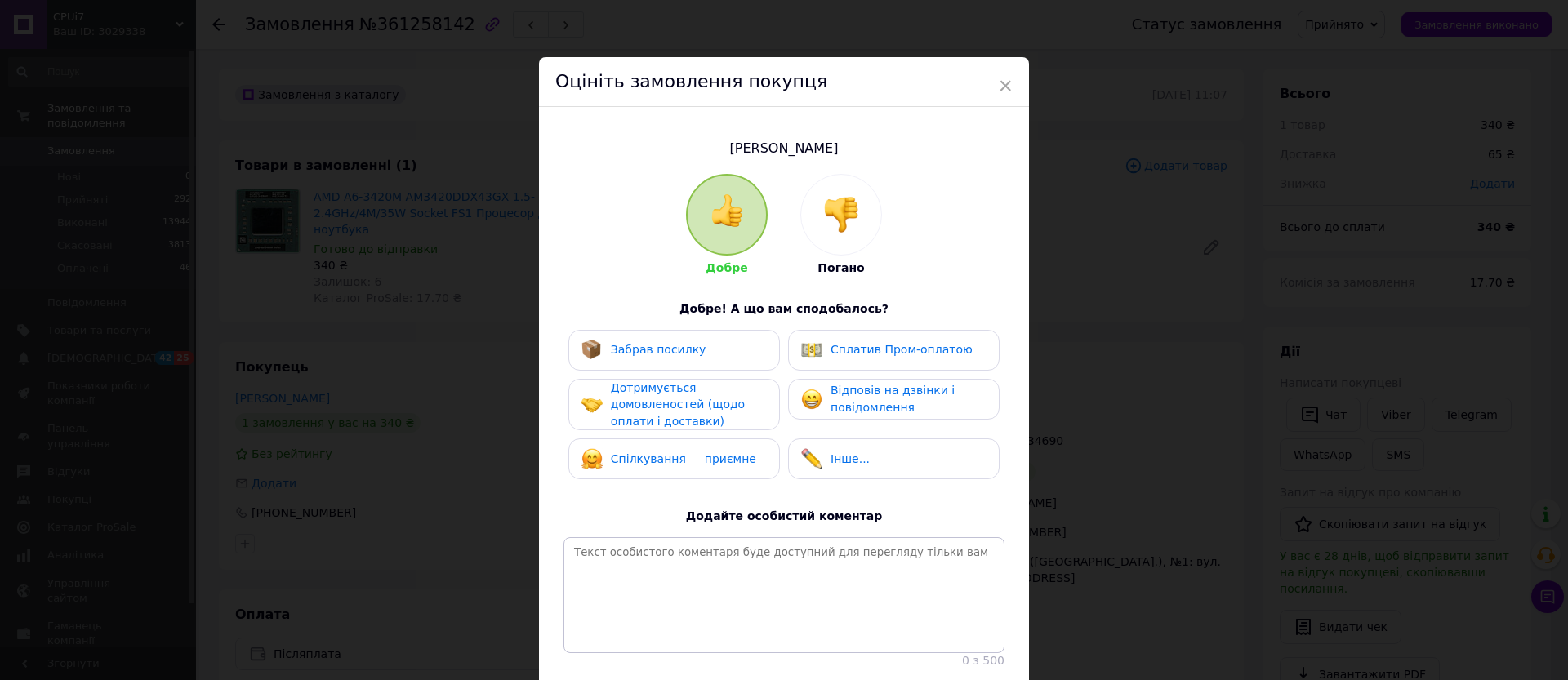
click at [634, 350] on span "Забрав посилку" at bounding box center [659, 349] width 96 height 13
click at [641, 396] on span "Дотримується домовленостей (щодо оплати і доставки)" at bounding box center [678, 404] width 134 height 46
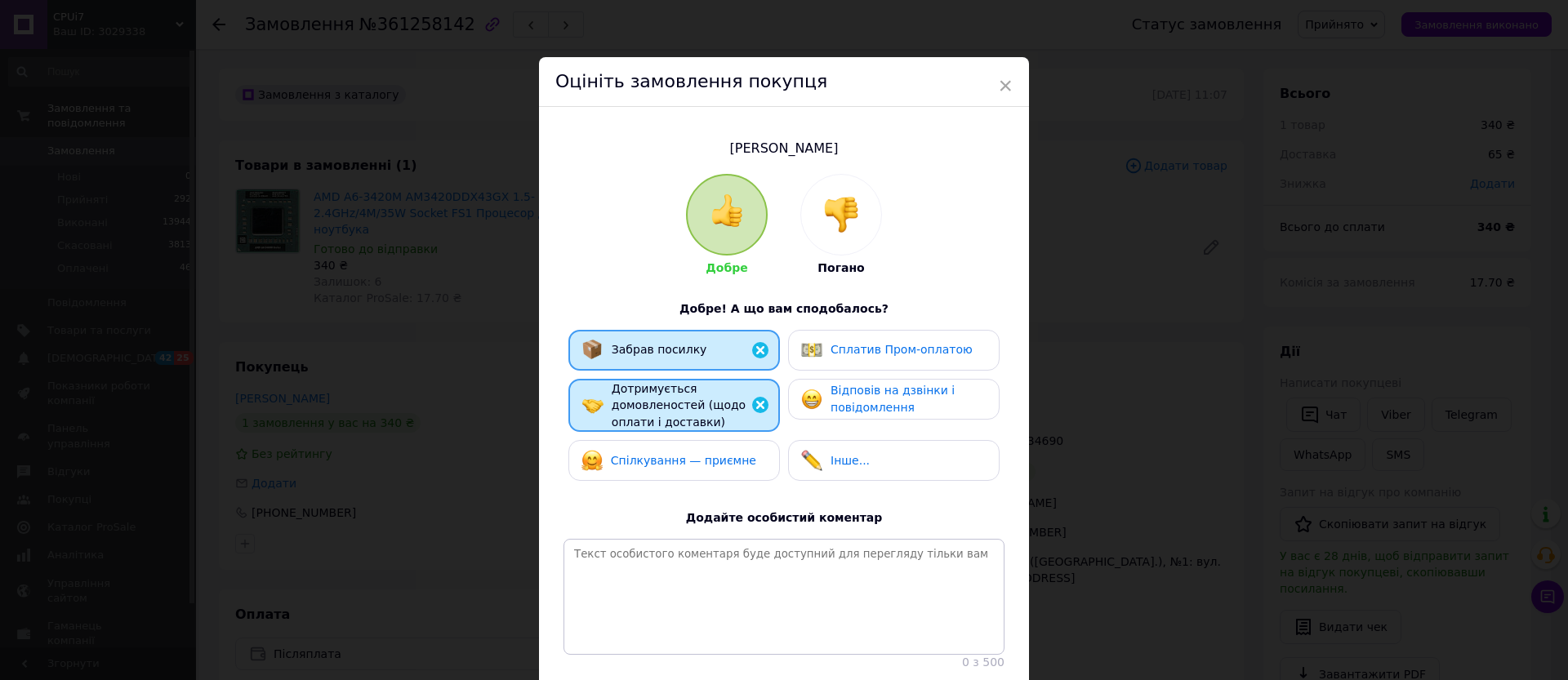
click at [645, 453] on span "Спілкування — приємне" at bounding box center [684, 460] width 145 height 13
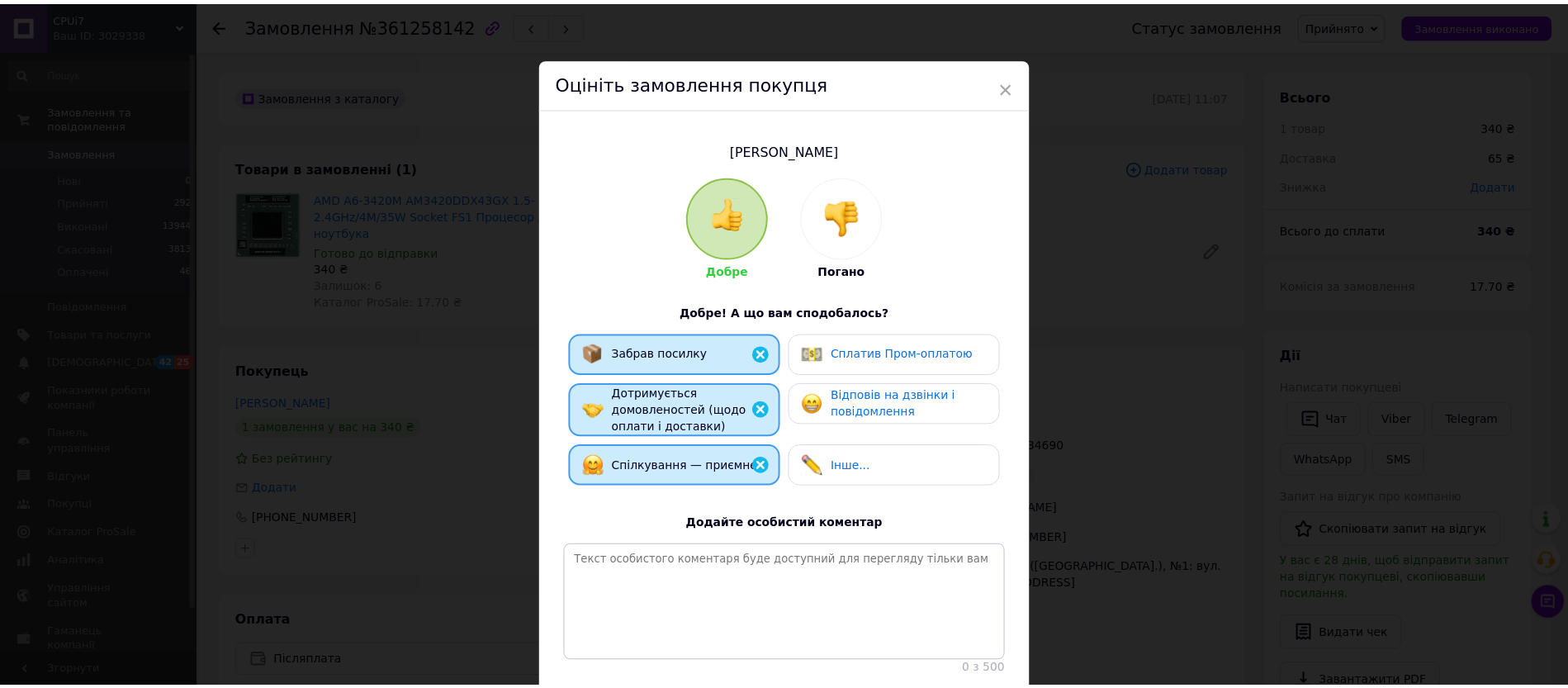
scroll to position [125, 0]
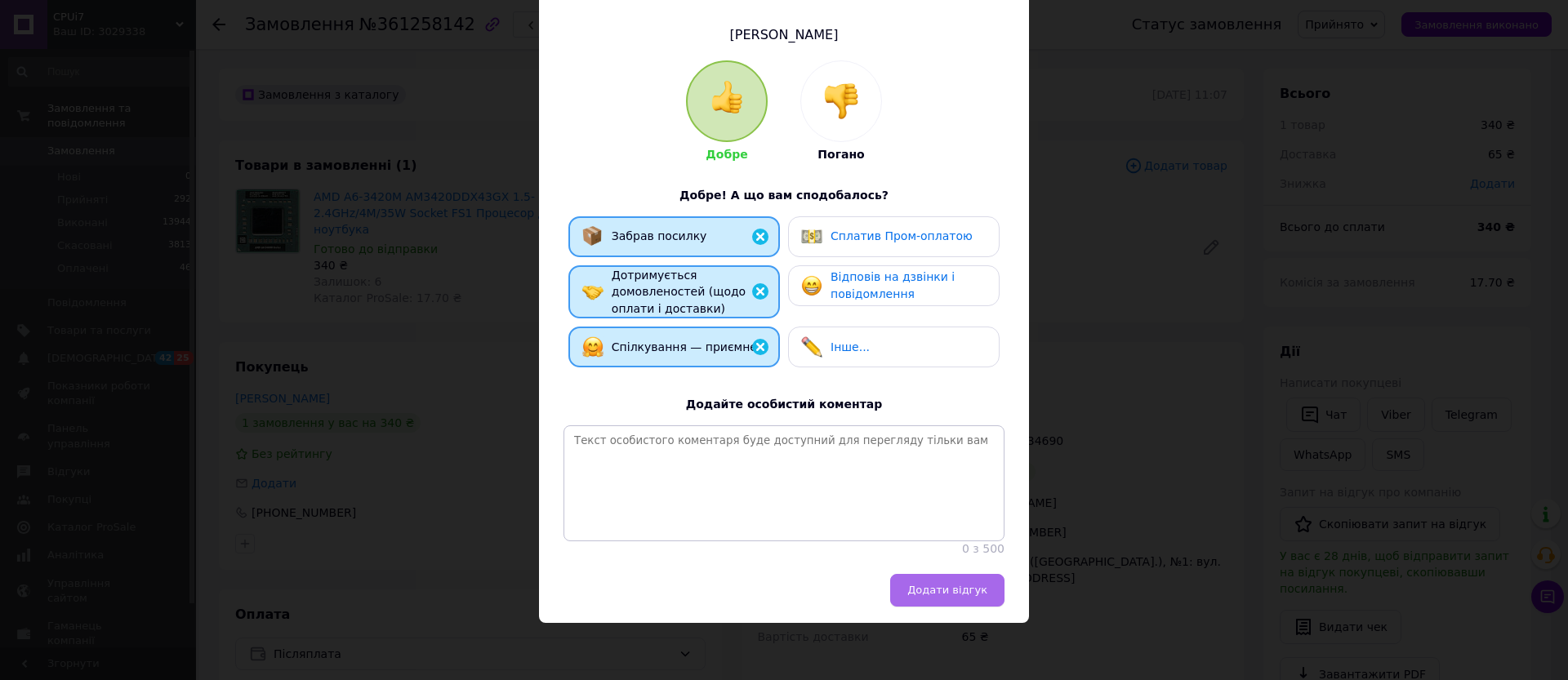
click at [968, 589] on span "Додати відгук" at bounding box center [947, 589] width 80 height 12
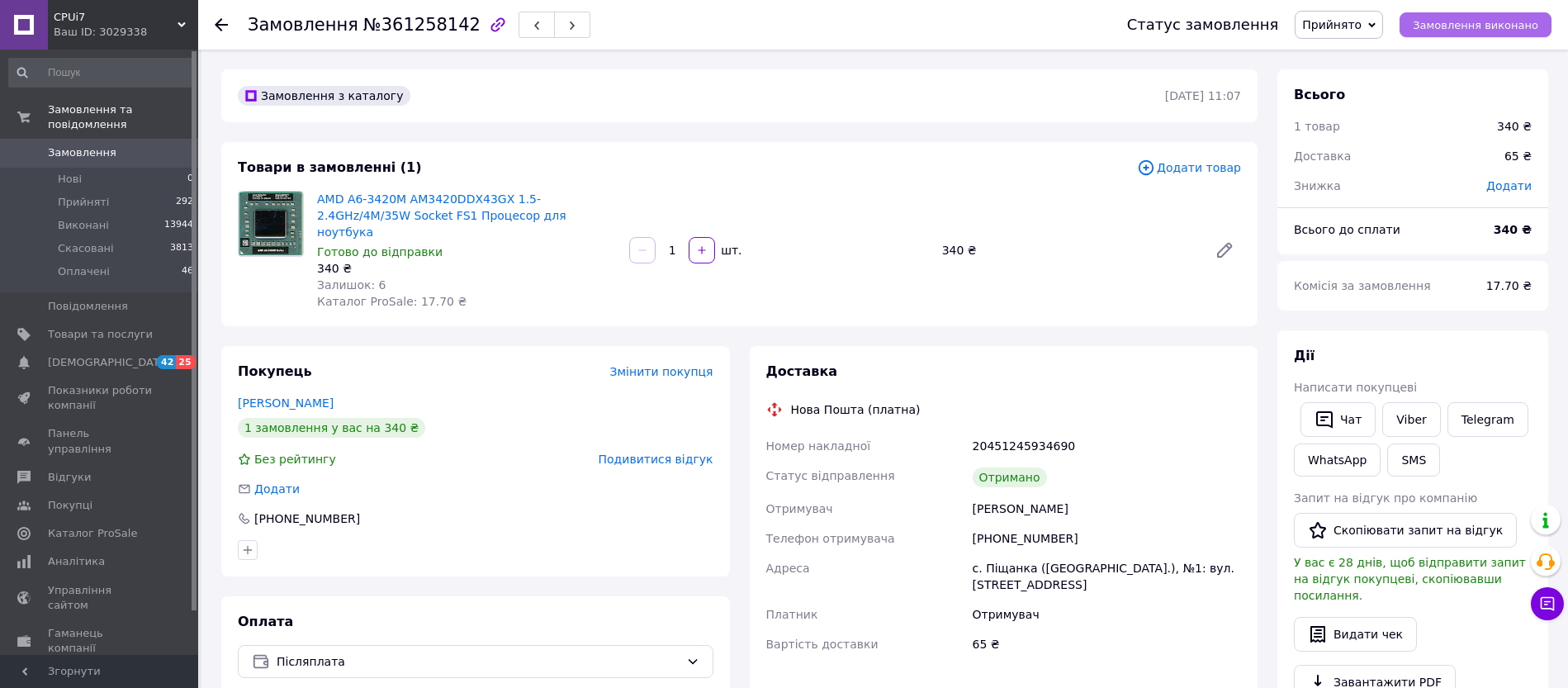
click at [1457, 22] on span "Замовлення виконано" at bounding box center [1475, 25] width 125 height 13
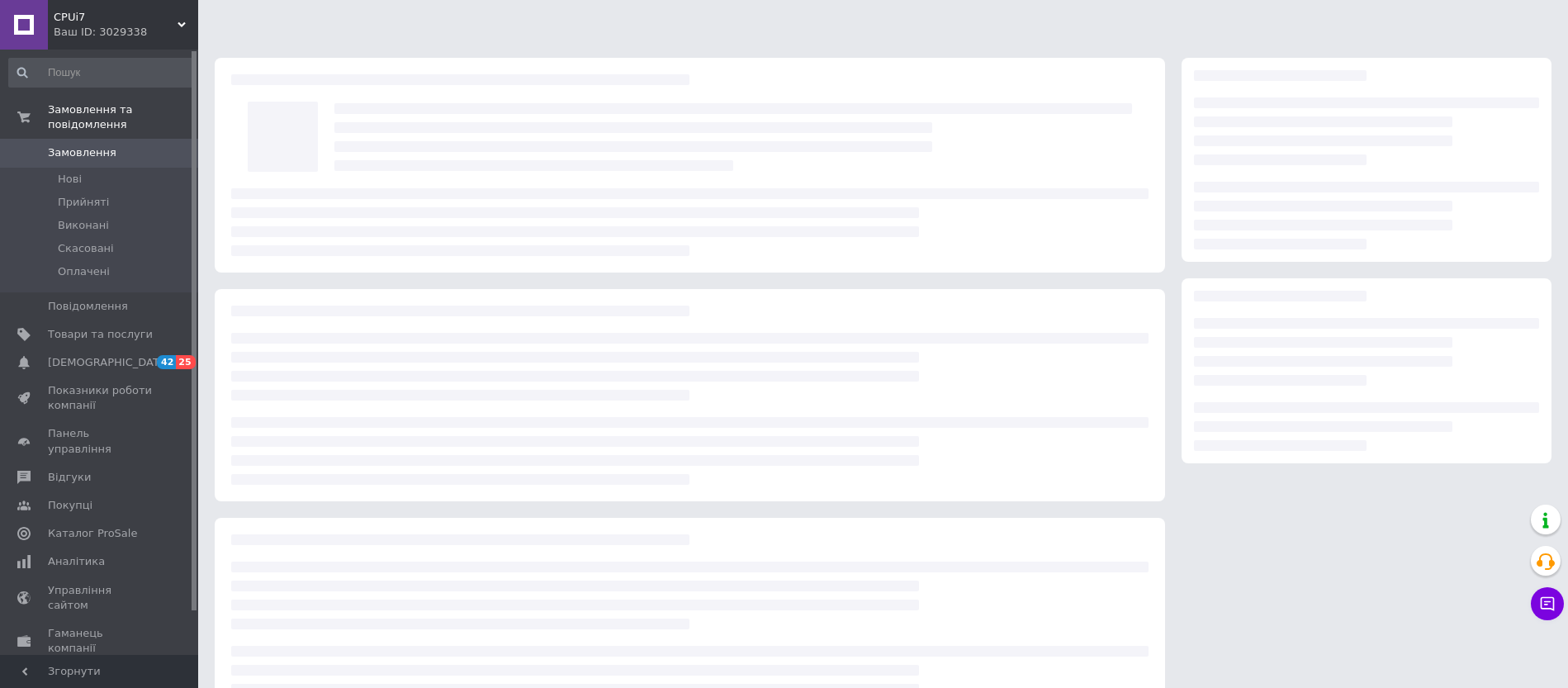
scroll to position [8, 0]
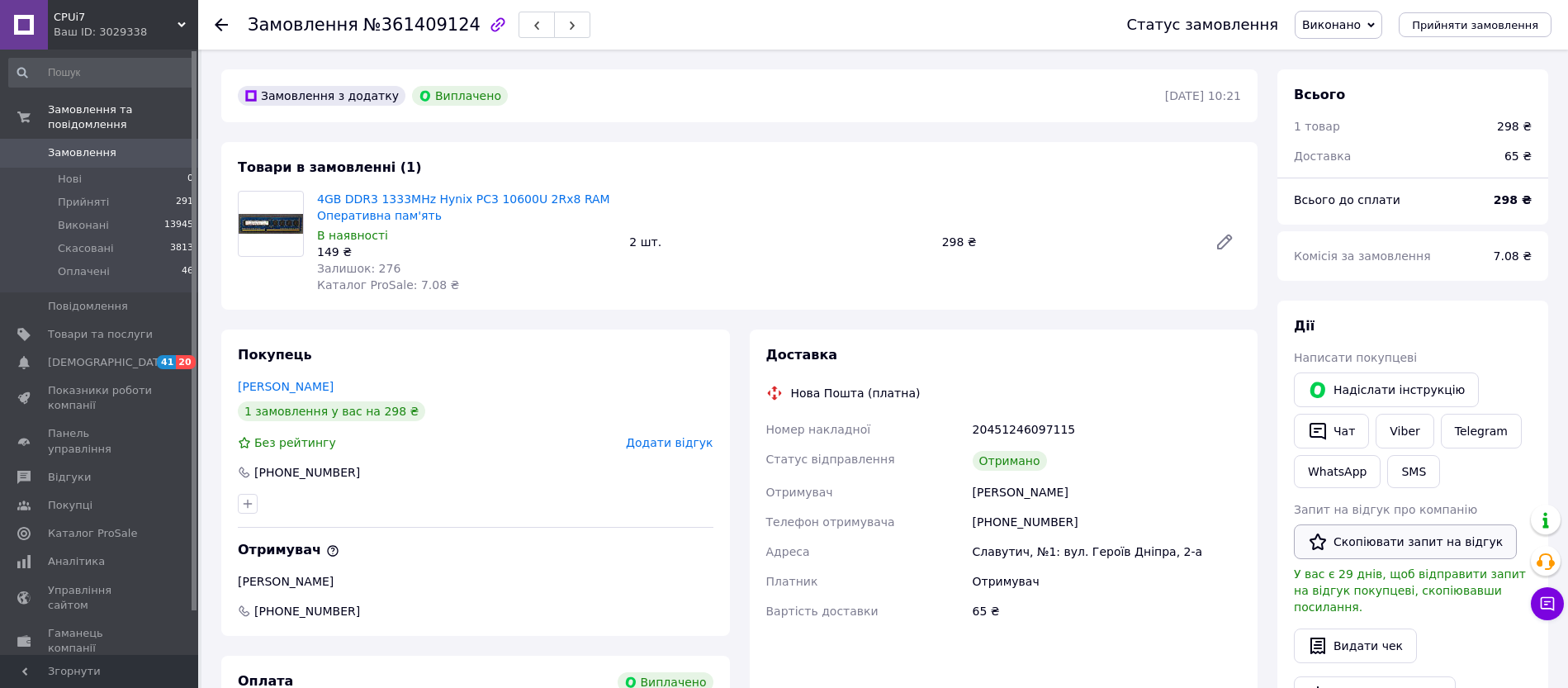
click at [1380, 537] on button "Скопіювати запит на відгук" at bounding box center [1405, 542] width 223 height 35
drag, startPoint x: 1292, startPoint y: 505, endPoint x: 1374, endPoint y: 504, distance: 82.0
click at [1374, 504] on div "Дії Написати покупцеві   Надіслати інструкцію   Чат Viber Telegram WhatsApp SMS…" at bounding box center [1413, 534] width 271 height 468
copy span "Запит на відгук"
click at [675, 443] on span "Додати відгук" at bounding box center [669, 443] width 87 height 13
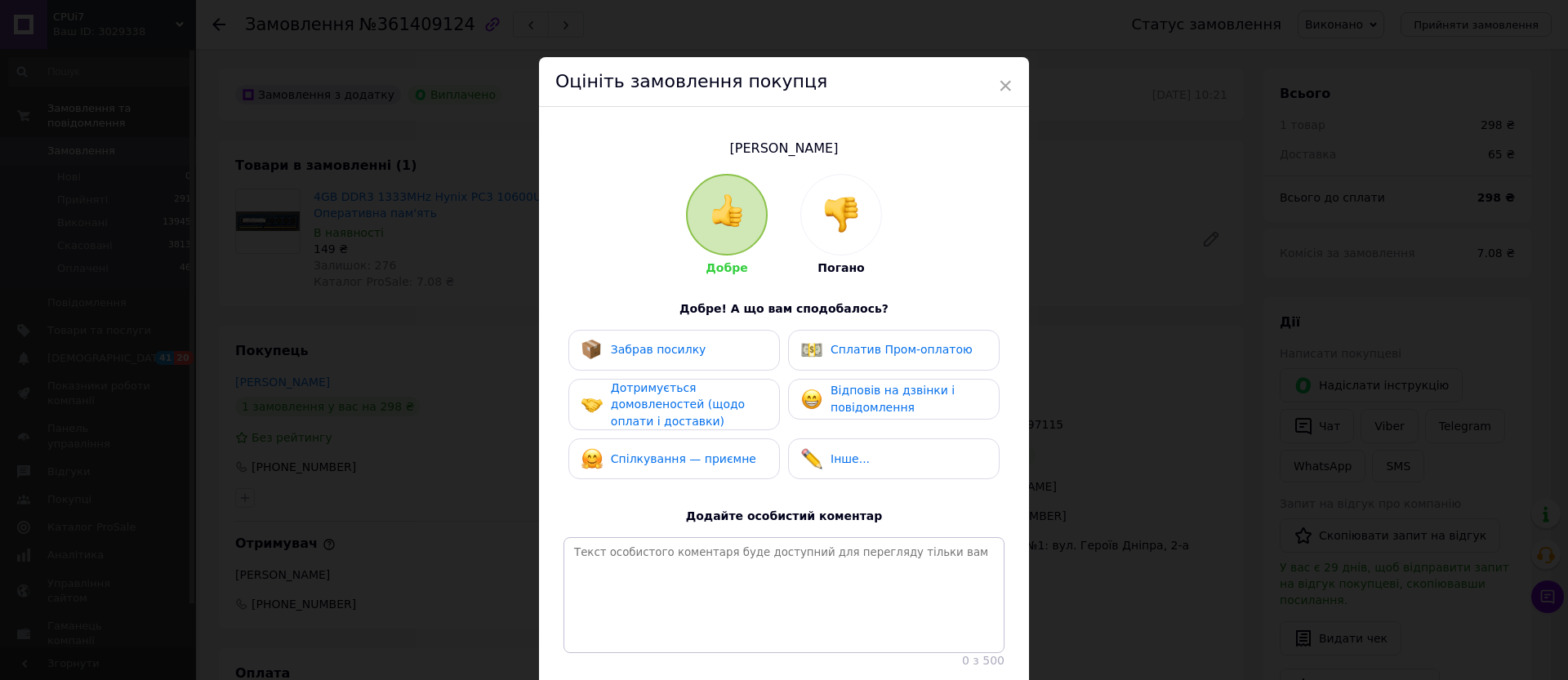
click at [657, 349] on span "Забрав посилку" at bounding box center [659, 349] width 96 height 13
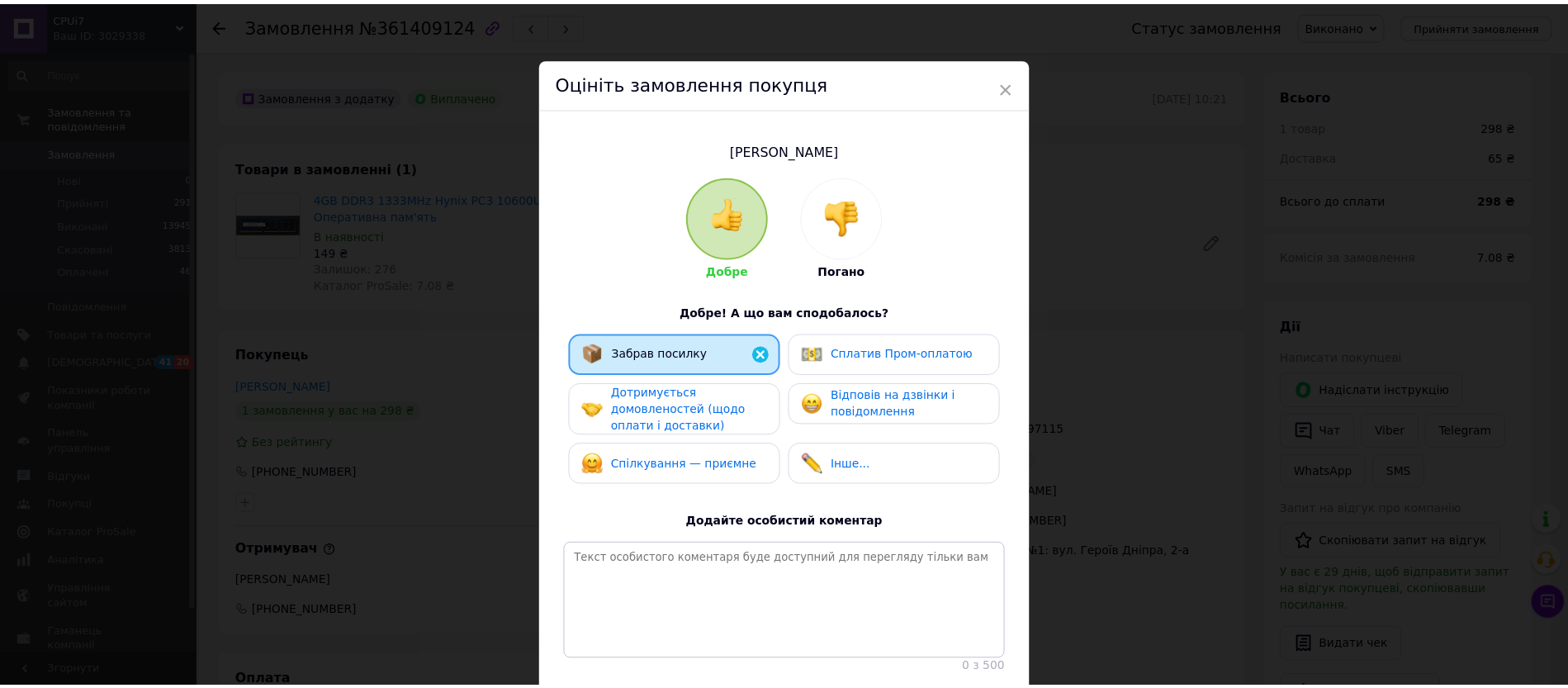
scroll to position [124, 0]
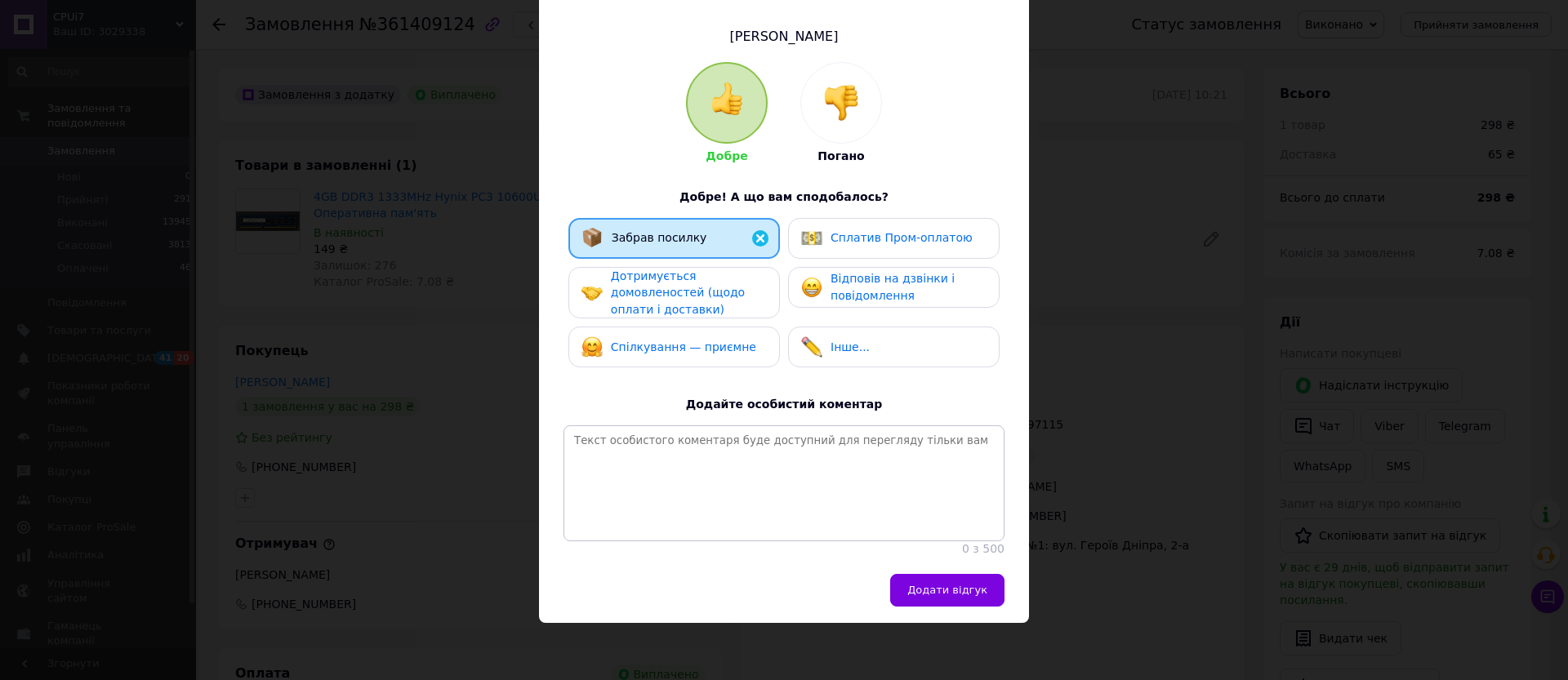
click at [629, 300] on span "Дотримується домовленостей (щодо оплати і доставки)" at bounding box center [678, 293] width 134 height 46
drag, startPoint x: 678, startPoint y: 349, endPoint x: 682, endPoint y: 341, distance: 8.9
click at [679, 348] on div "Спілкування — приємне" at bounding box center [674, 347] width 211 height 41
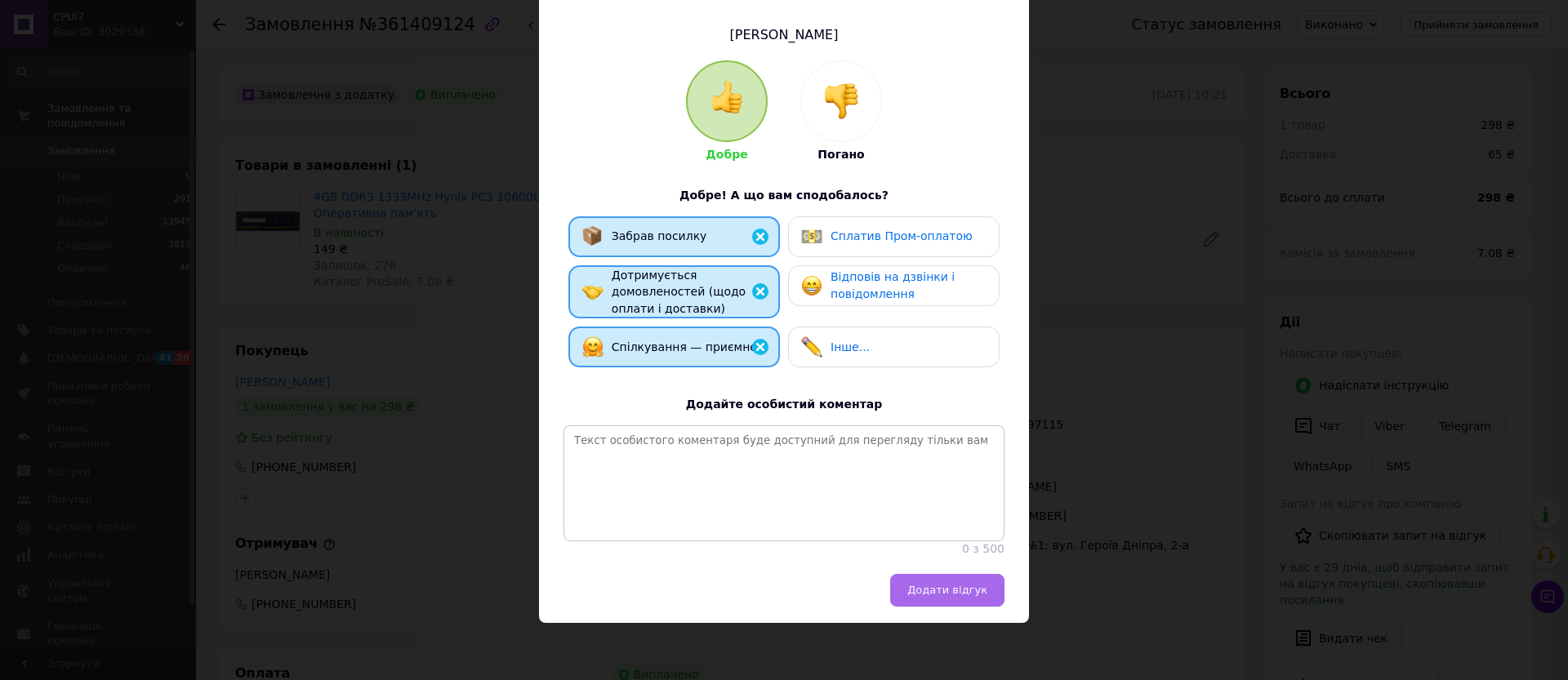
click at [934, 589] on span "Додати відгук" at bounding box center [947, 589] width 80 height 12
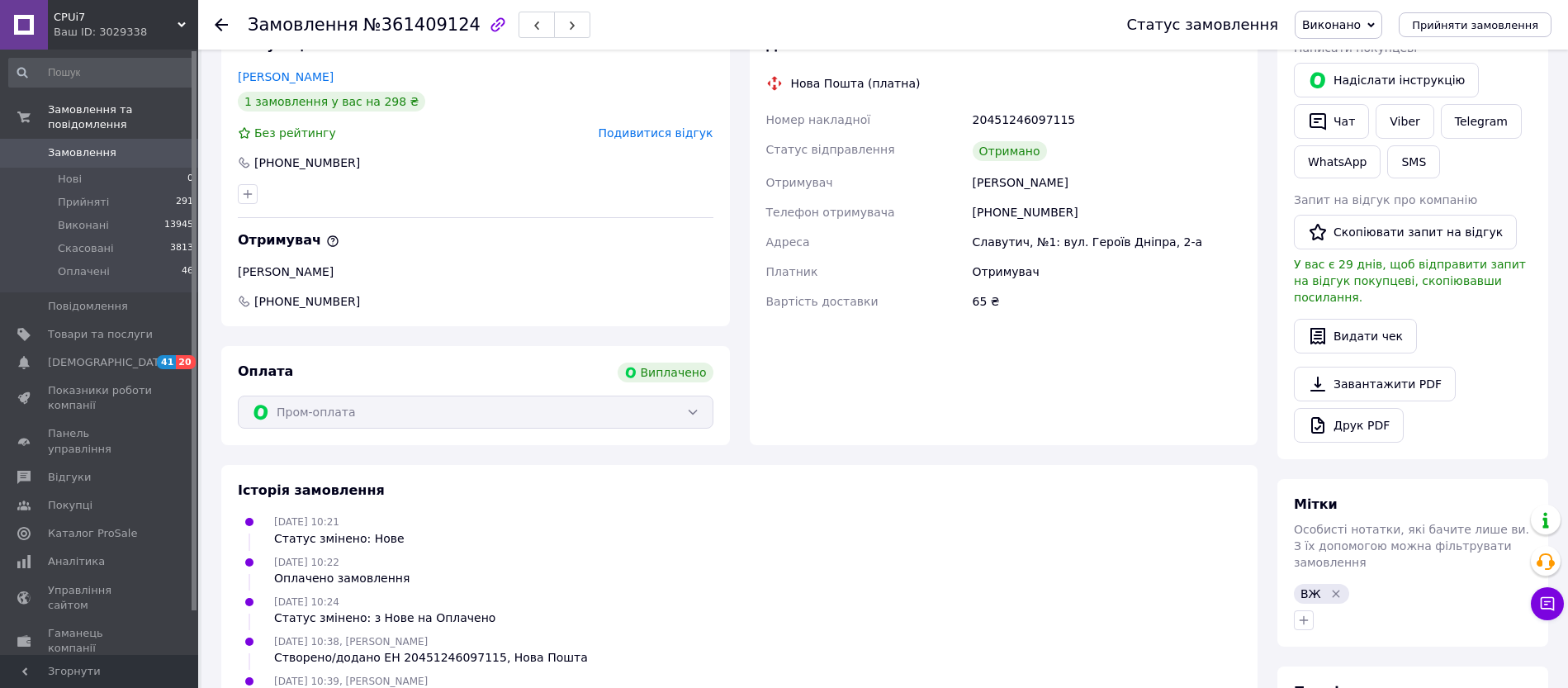
scroll to position [103, 0]
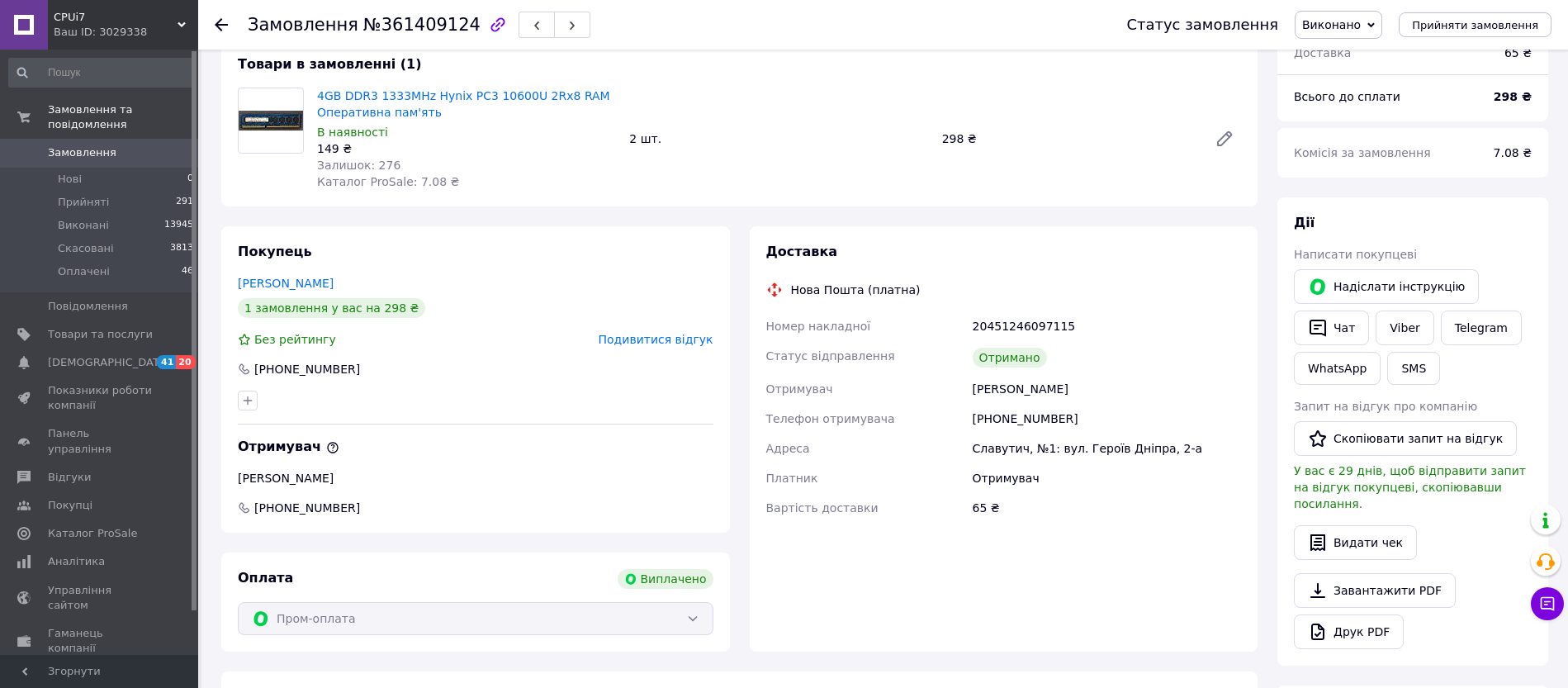
click at [656, 344] on span "Подивитися відгук" at bounding box center [656, 339] width 115 height 13
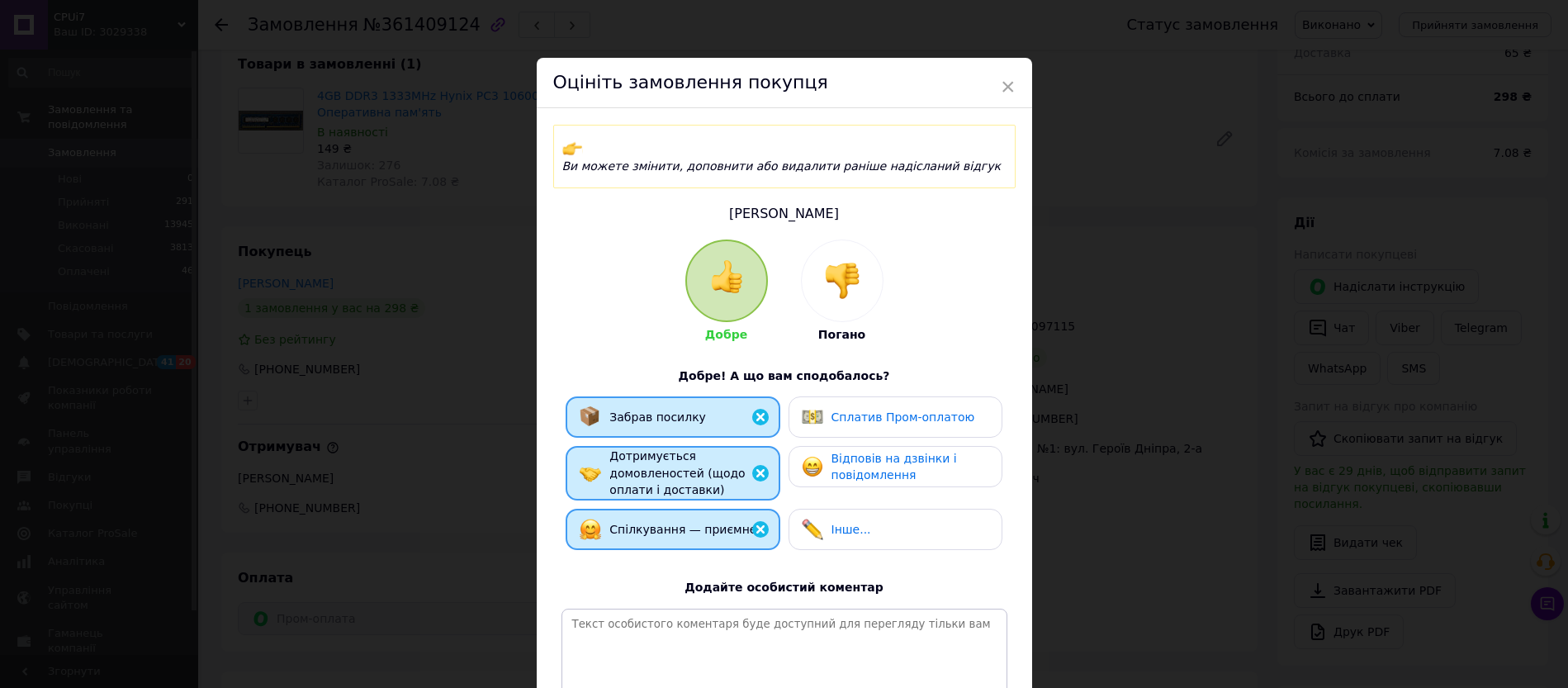
click at [820, 396] on div "Сплатив Пром-оплатою" at bounding box center [896, 417] width 214 height 42
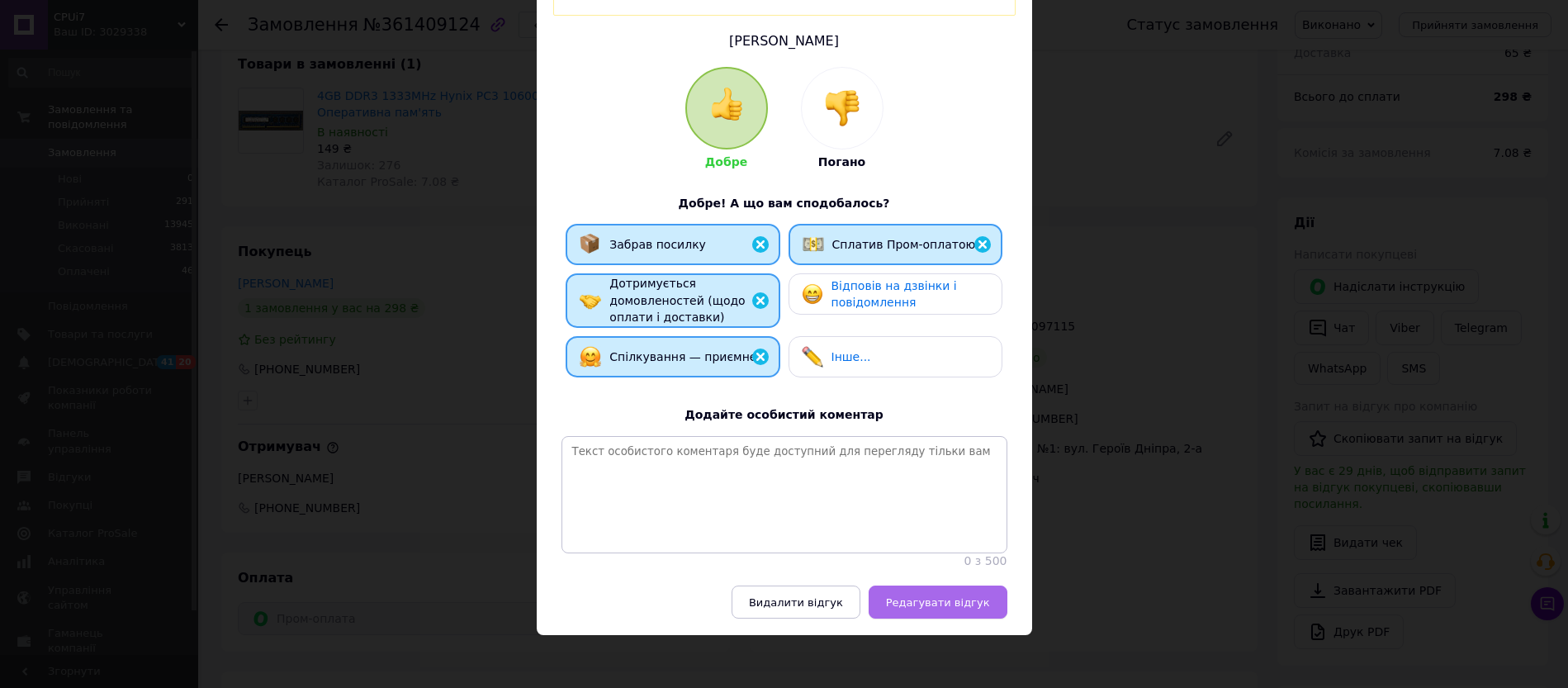
click at [951, 598] on span "Редагувати відгук" at bounding box center [937, 602] width 104 height 13
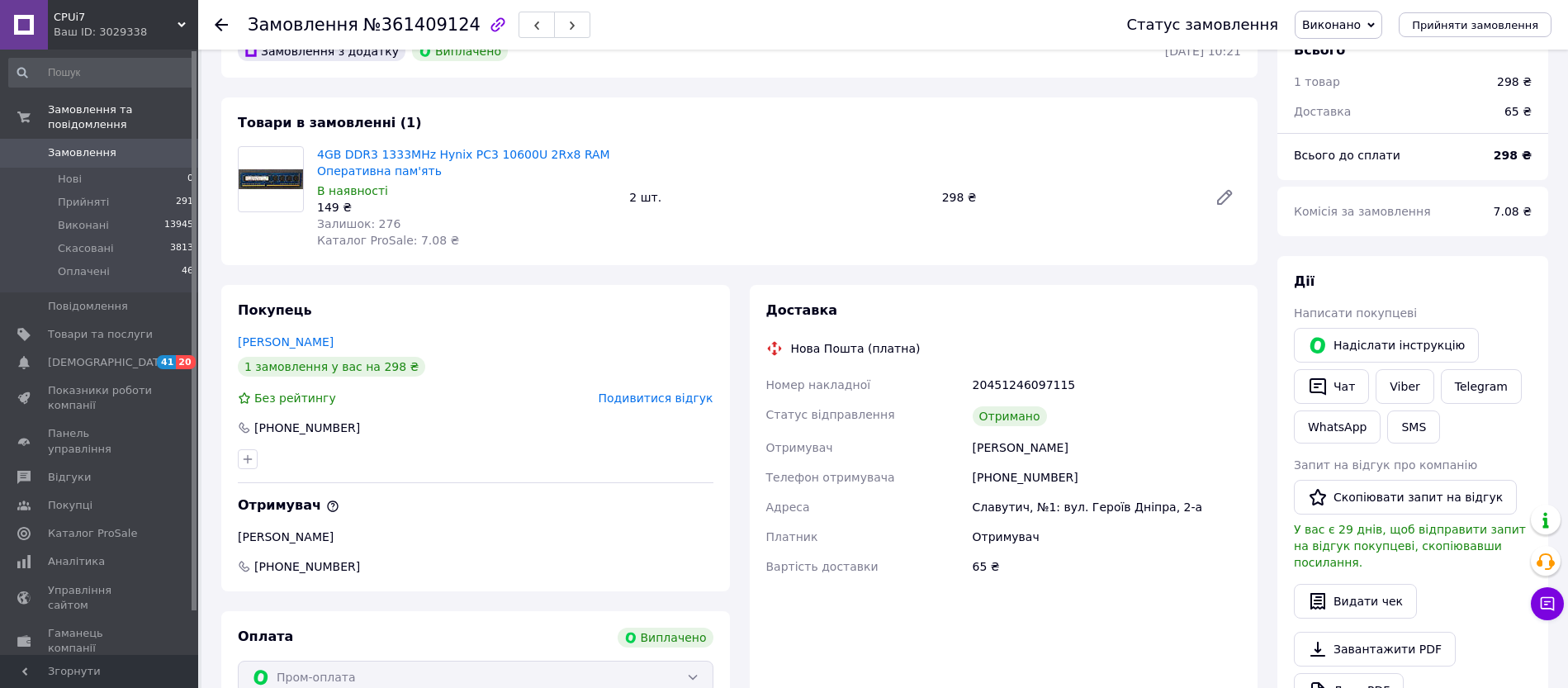
scroll to position [0, 0]
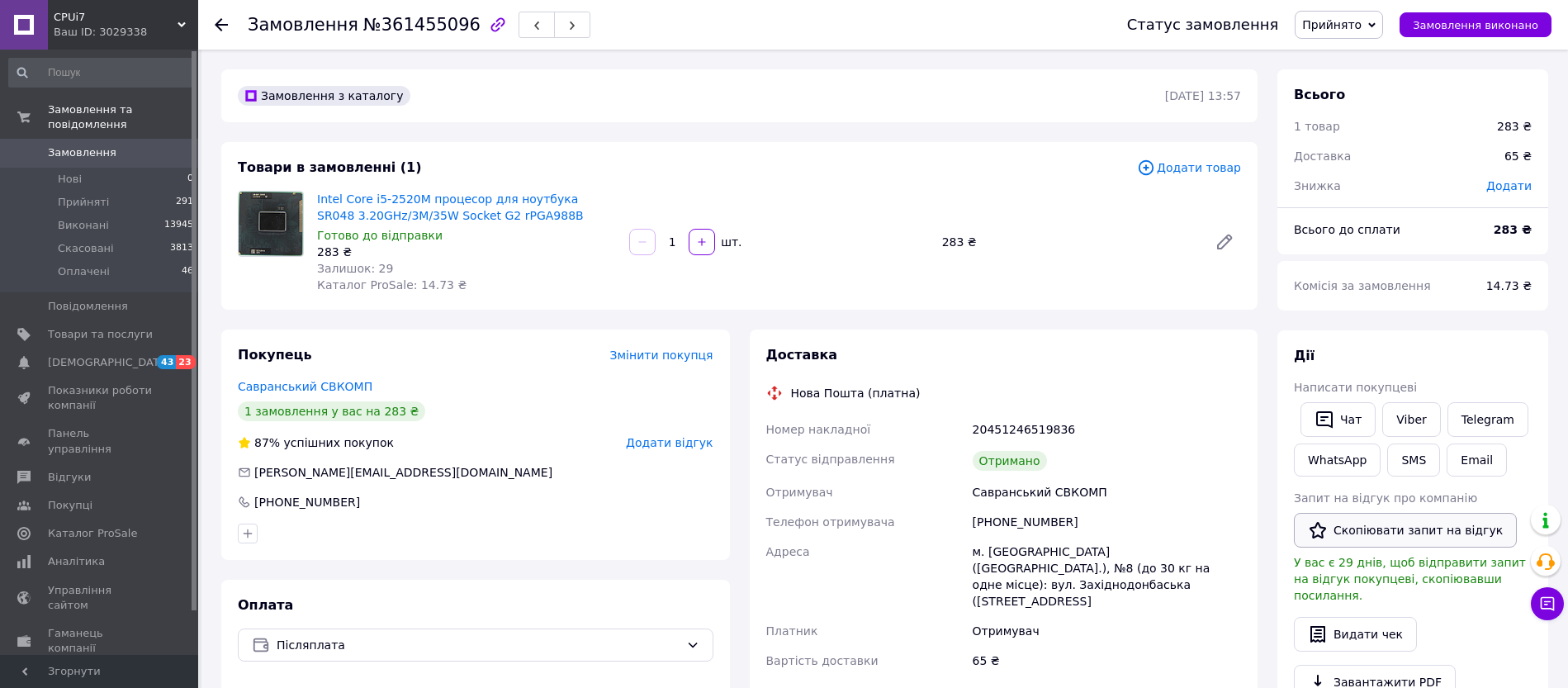
click at [1344, 532] on button "Скопіювати запит на відгук" at bounding box center [1405, 530] width 223 height 35
drag, startPoint x: 1288, startPoint y: 495, endPoint x: 1373, endPoint y: 496, distance: 85.0
click at [1373, 496] on div "Дії Написати покупцеві   Чат Viber Telegram WhatsApp SMS Email Запит на відгук …" at bounding box center [1413, 564] width 271 height 468
copy span "Запит на відгук"
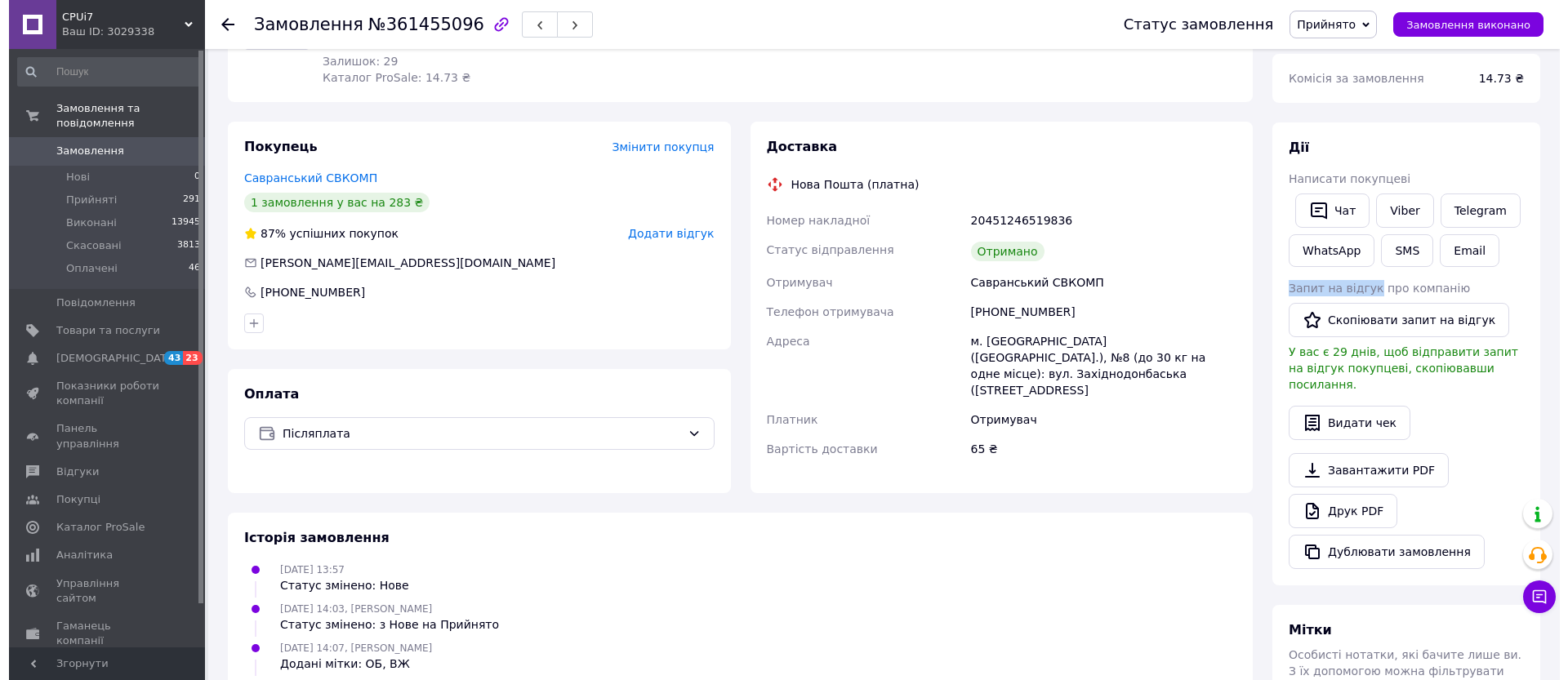
scroll to position [102, 0]
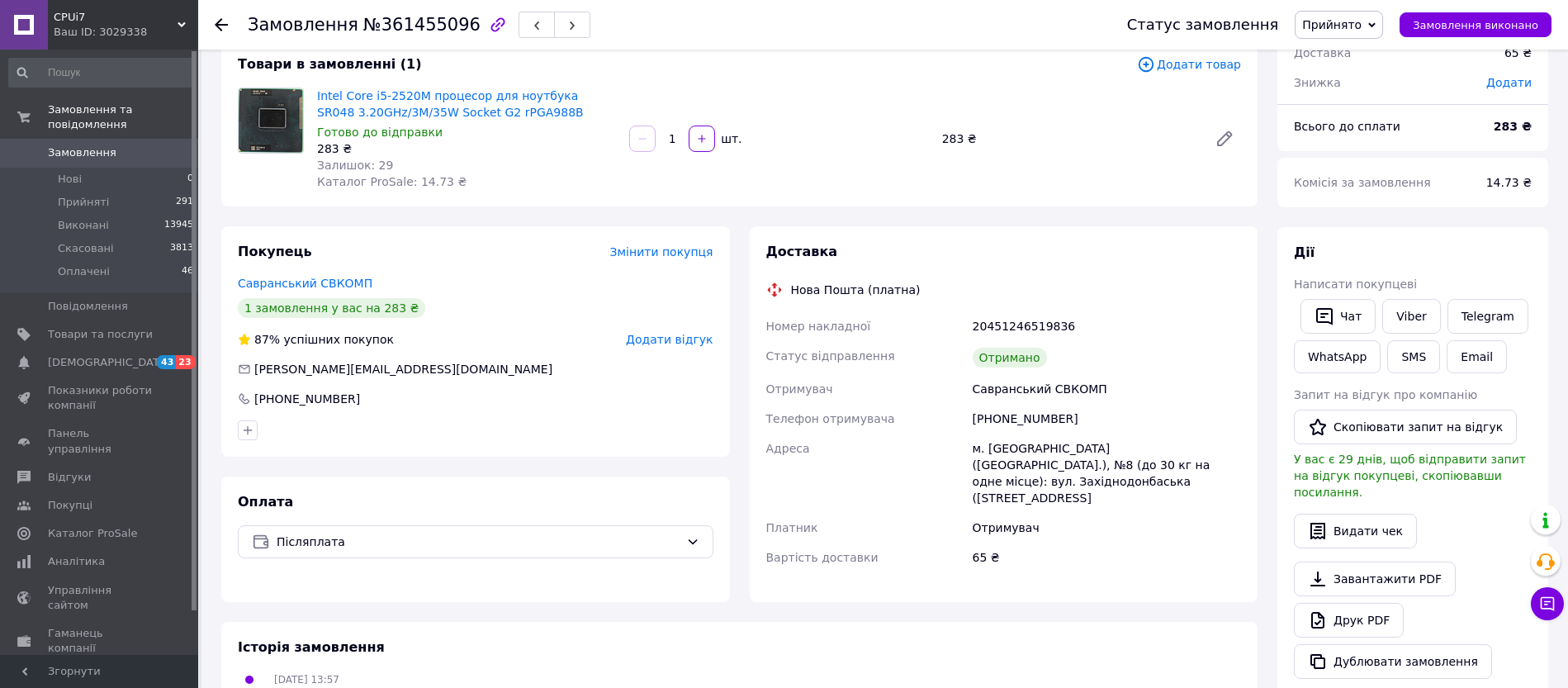
click at [664, 342] on span "Додати відгук" at bounding box center [669, 339] width 87 height 13
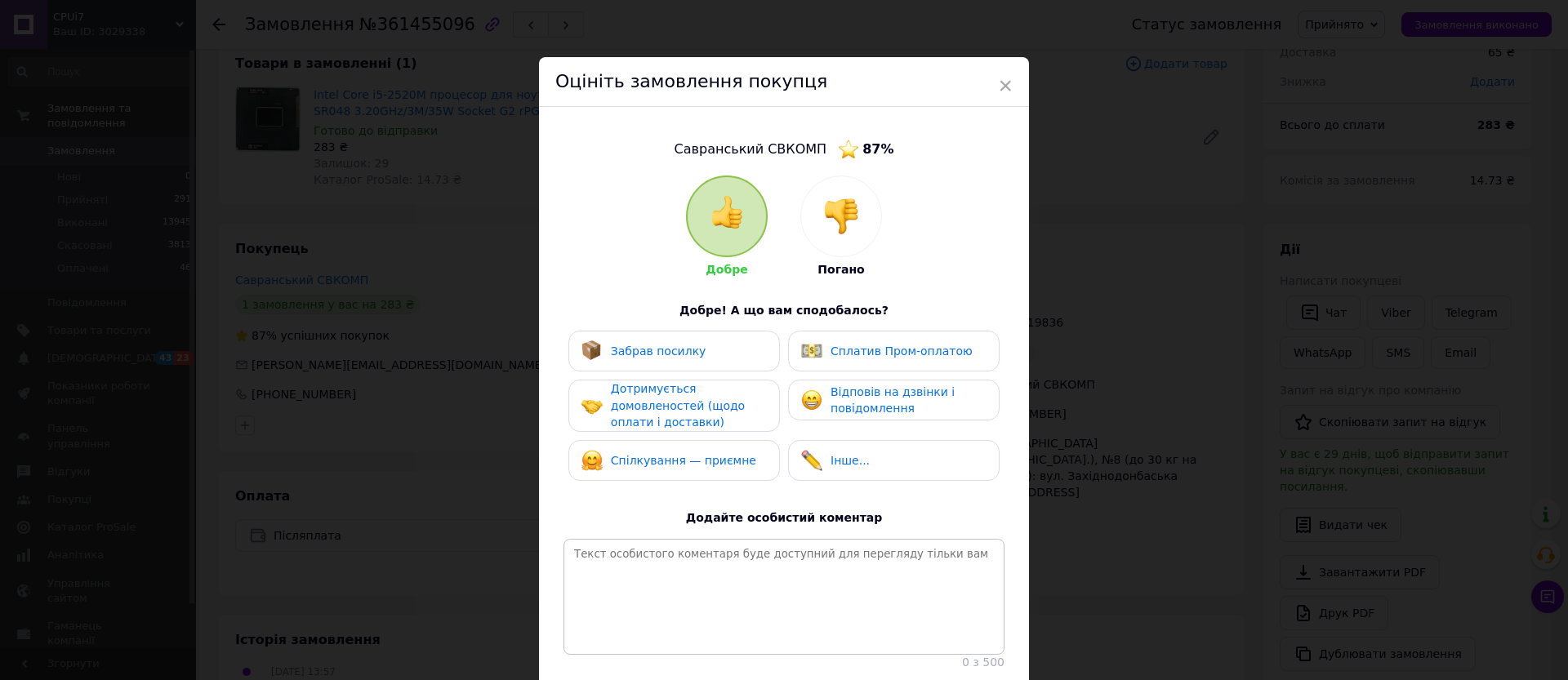
click at [641, 349] on span "Забрав посилку" at bounding box center [659, 351] width 96 height 13
click at [643, 392] on span "Дотримується домовленостей (щодо оплати і доставки)" at bounding box center [678, 405] width 134 height 46
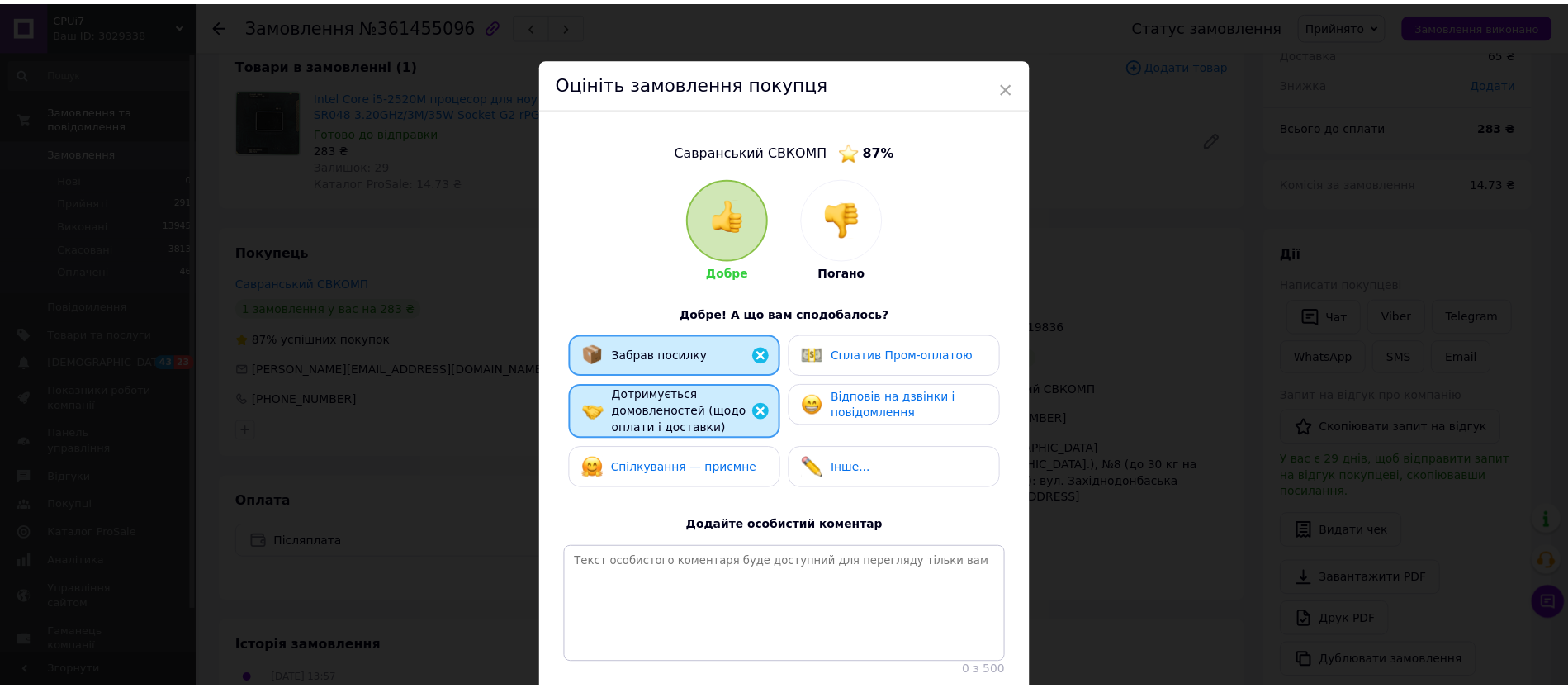
scroll to position [126, 0]
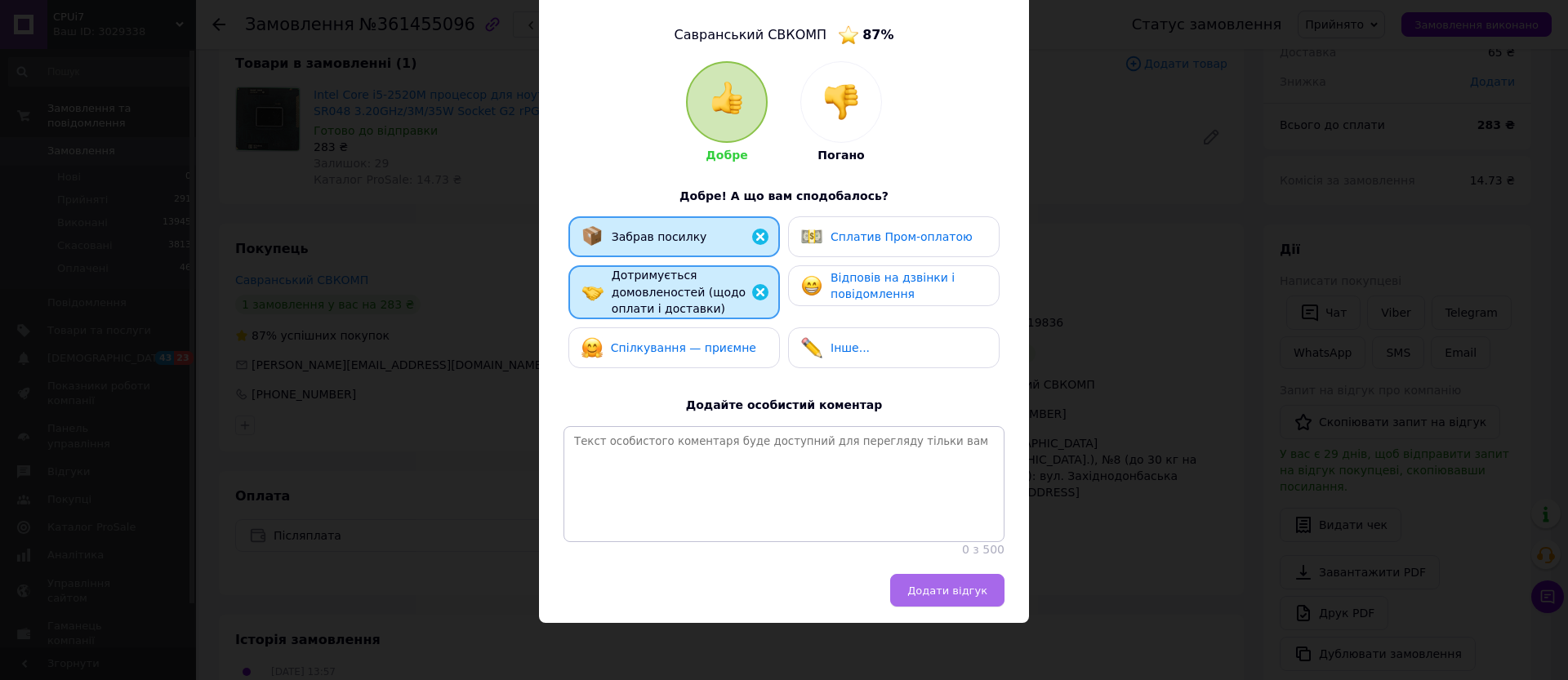
click at [949, 589] on span "Додати відгук" at bounding box center [947, 590] width 80 height 12
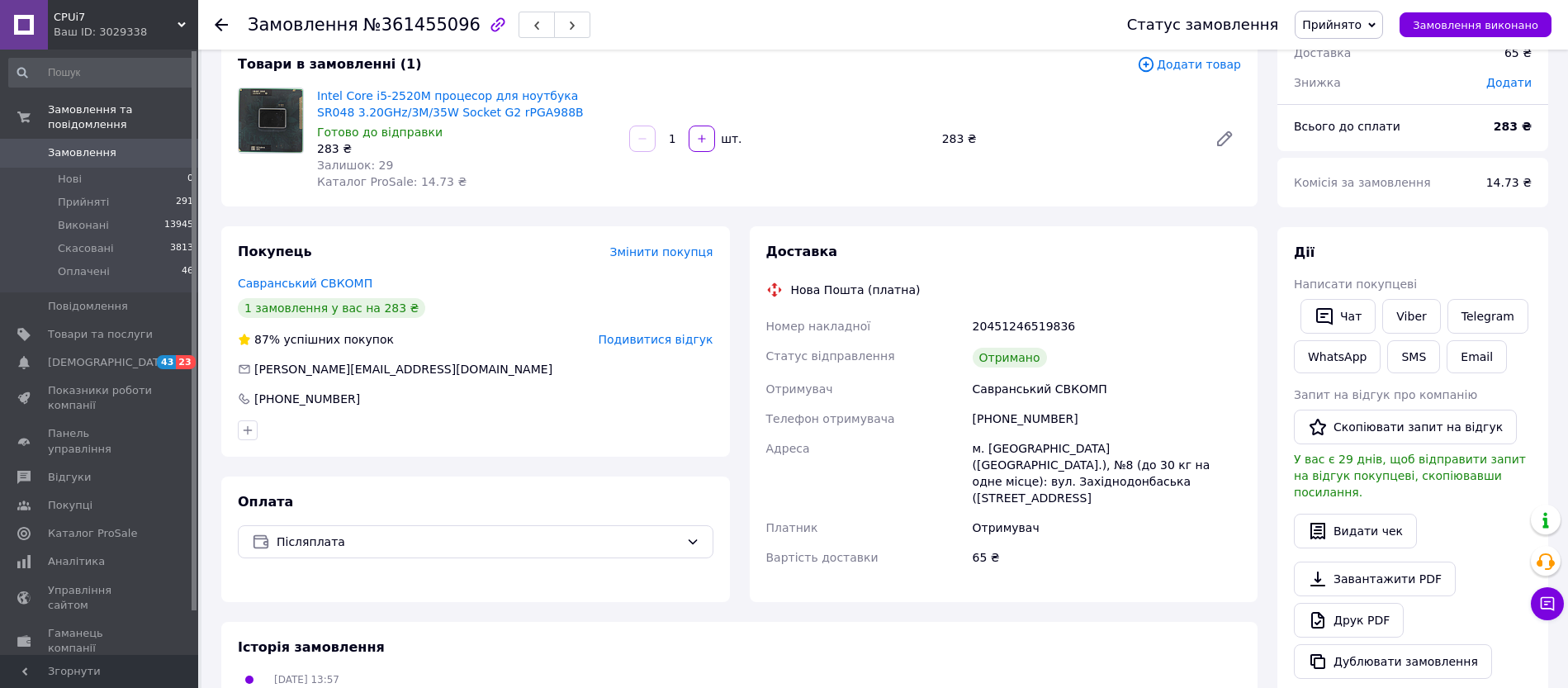
scroll to position [0, 0]
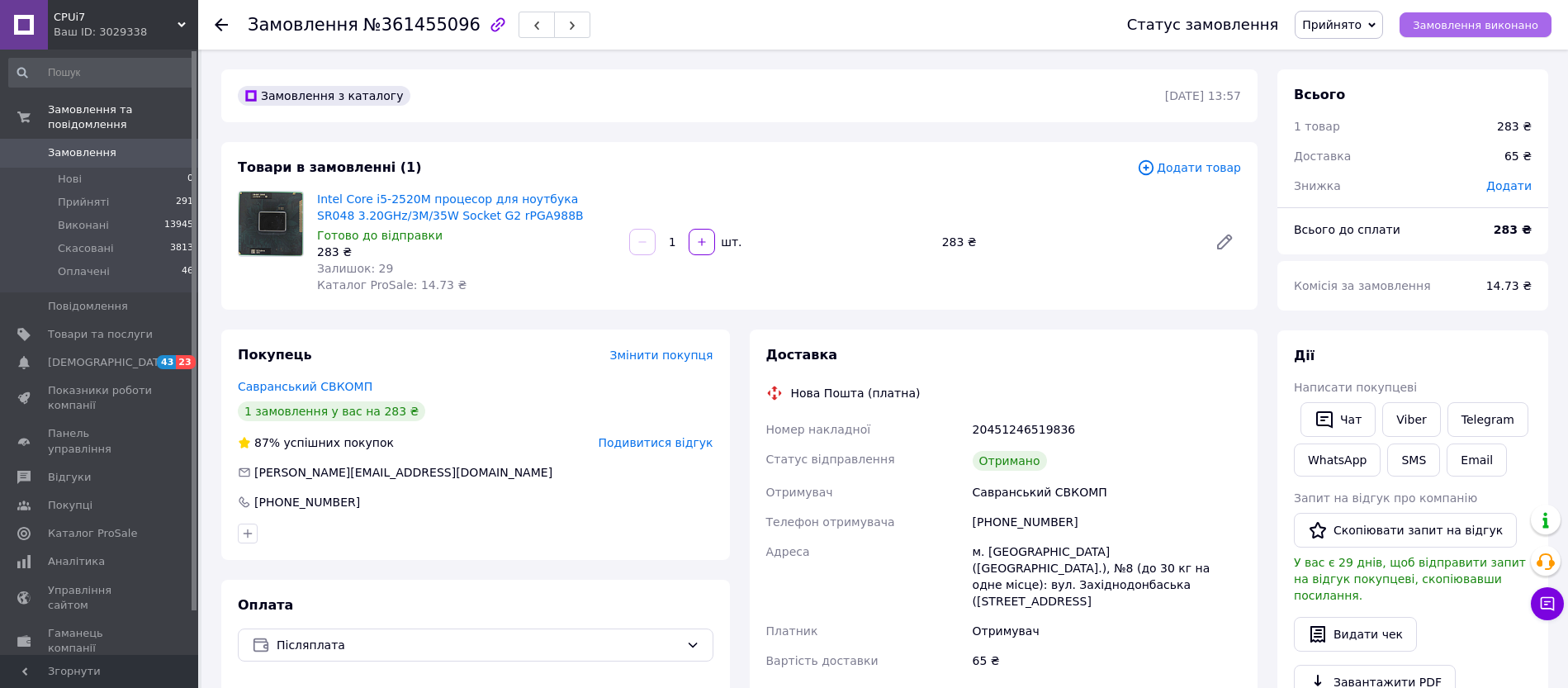
click at [1445, 29] on span "Замовлення виконано" at bounding box center [1475, 25] width 125 height 13
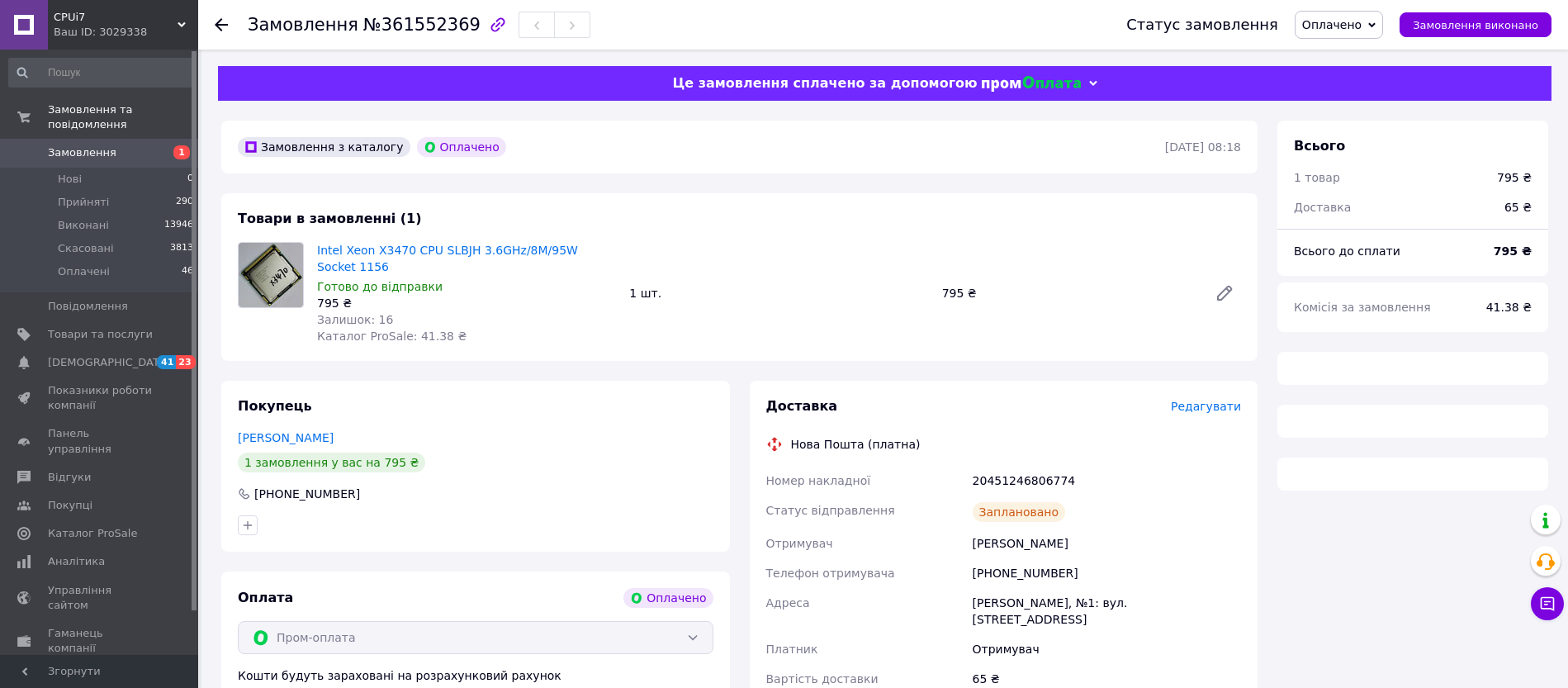
scroll to position [88, 0]
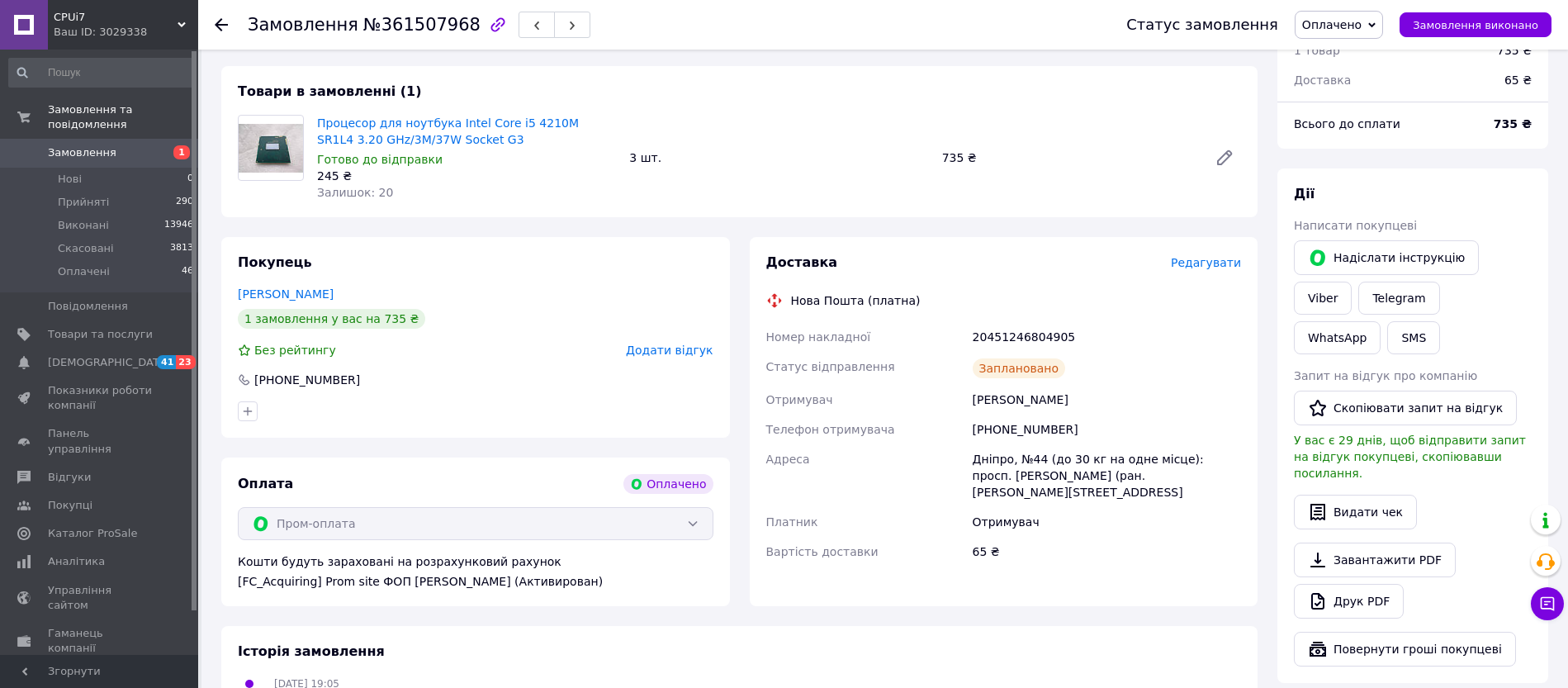
scroll to position [230, 0]
